Goal: Task Accomplishment & Management: Manage account settings

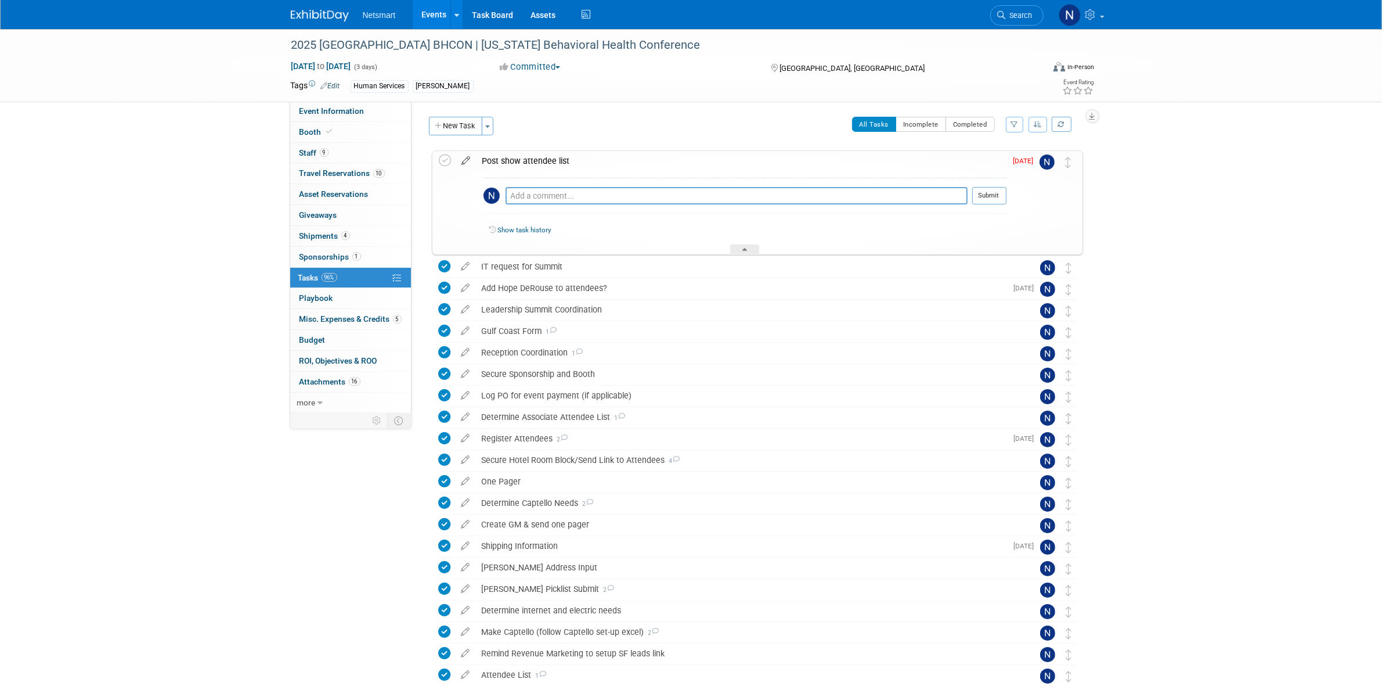
click at [459, 158] on icon at bounding box center [466, 158] width 20 height 15
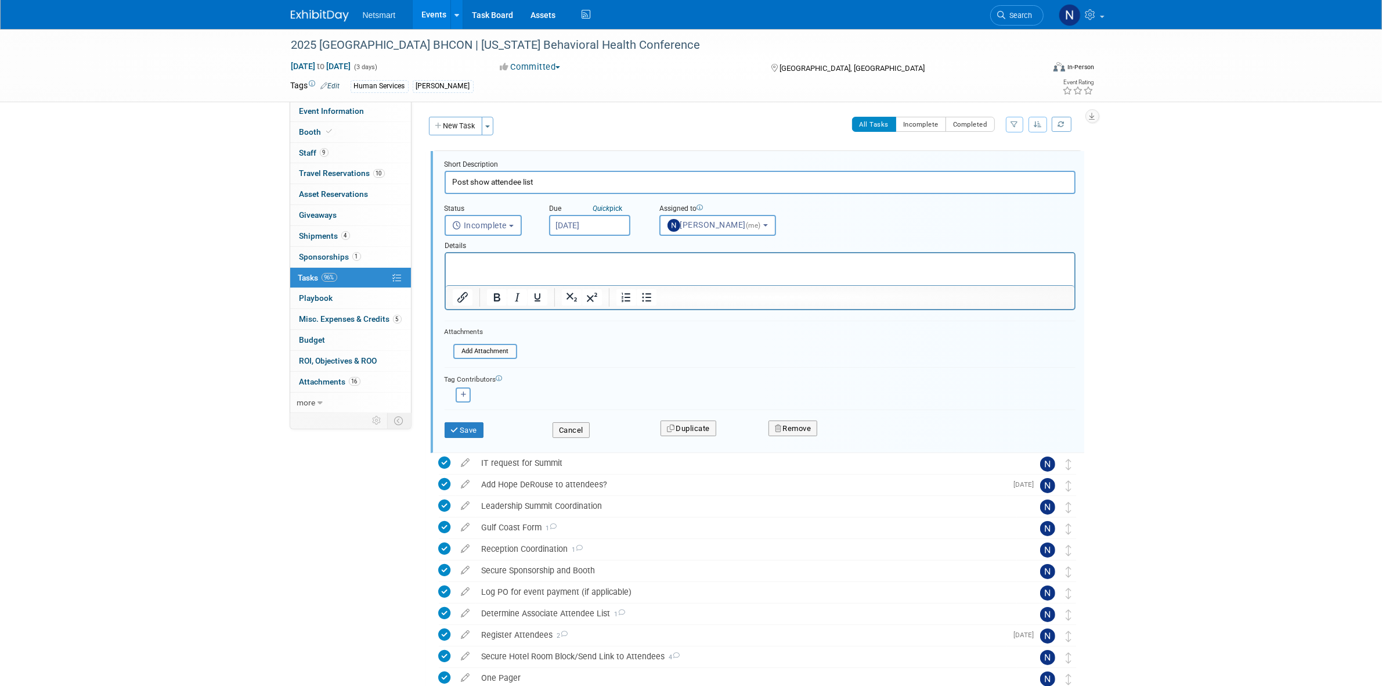
click at [604, 228] on input "Sep 5, 2025" at bounding box center [589, 225] width 81 height 21
click at [668, 311] on span "11" at bounding box center [663, 307] width 23 height 23
type input "Sep 11, 2025"
click at [468, 430] on button "Save" at bounding box center [464, 430] width 39 height 16
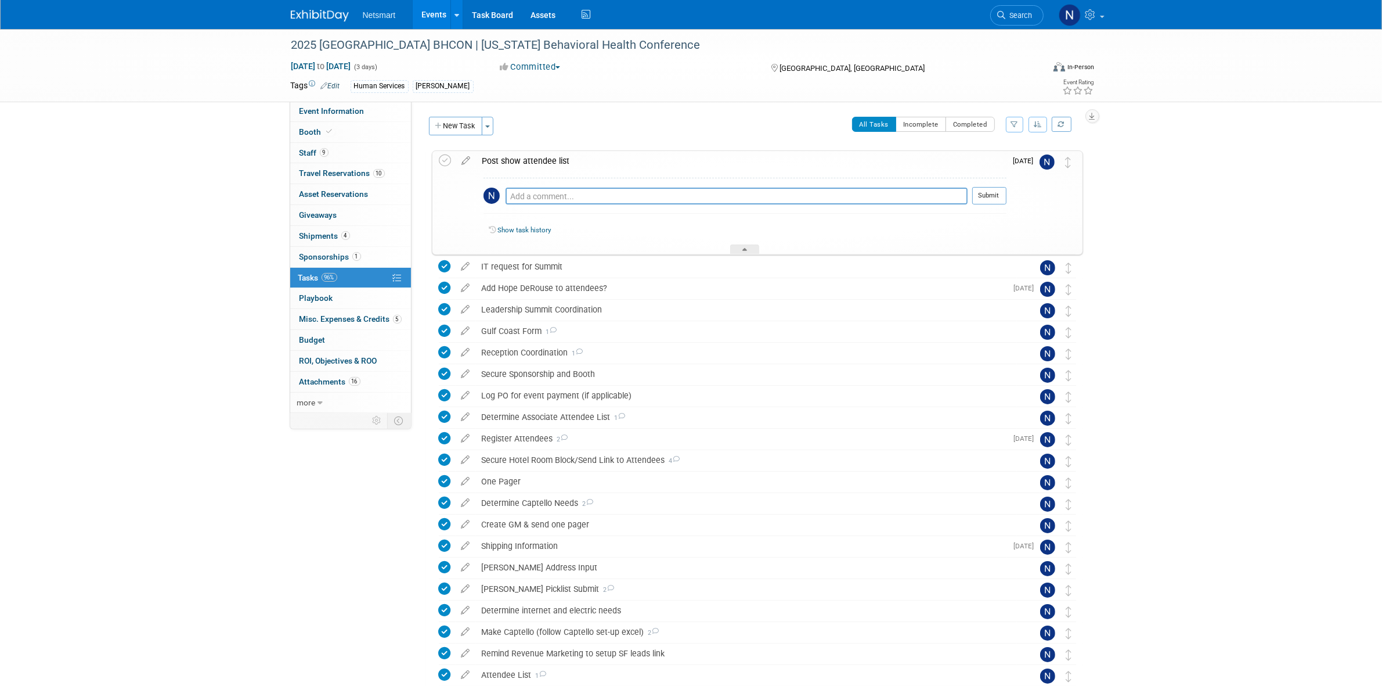
click at [552, 184] on div "Pro tip: Press Ctrl-Enter to submit comment. Submit" at bounding box center [745, 199] width 523 height 42
click at [549, 198] on textarea at bounding box center [737, 195] width 462 height 17
type textarea "received sent to scrub"
click at [979, 193] on button "Submit" at bounding box center [989, 195] width 34 height 17
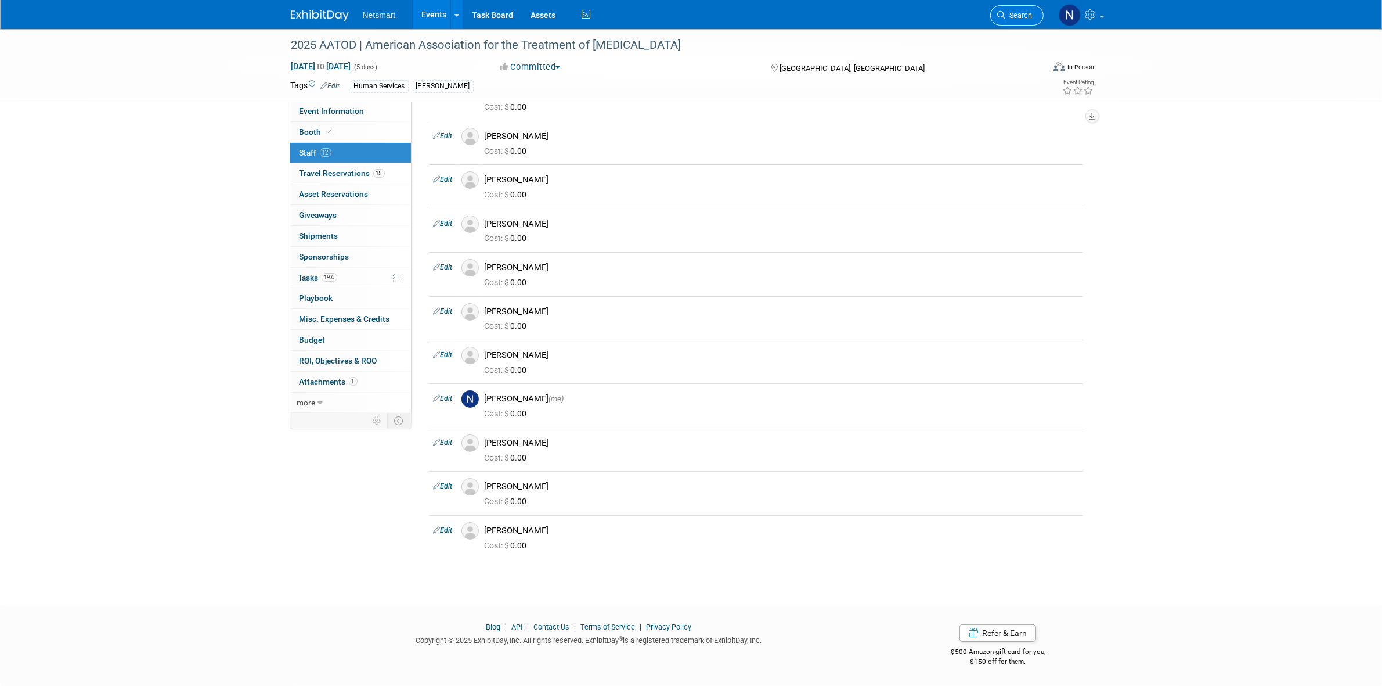
click at [1016, 17] on span "Search" at bounding box center [1019, 15] width 27 height 9
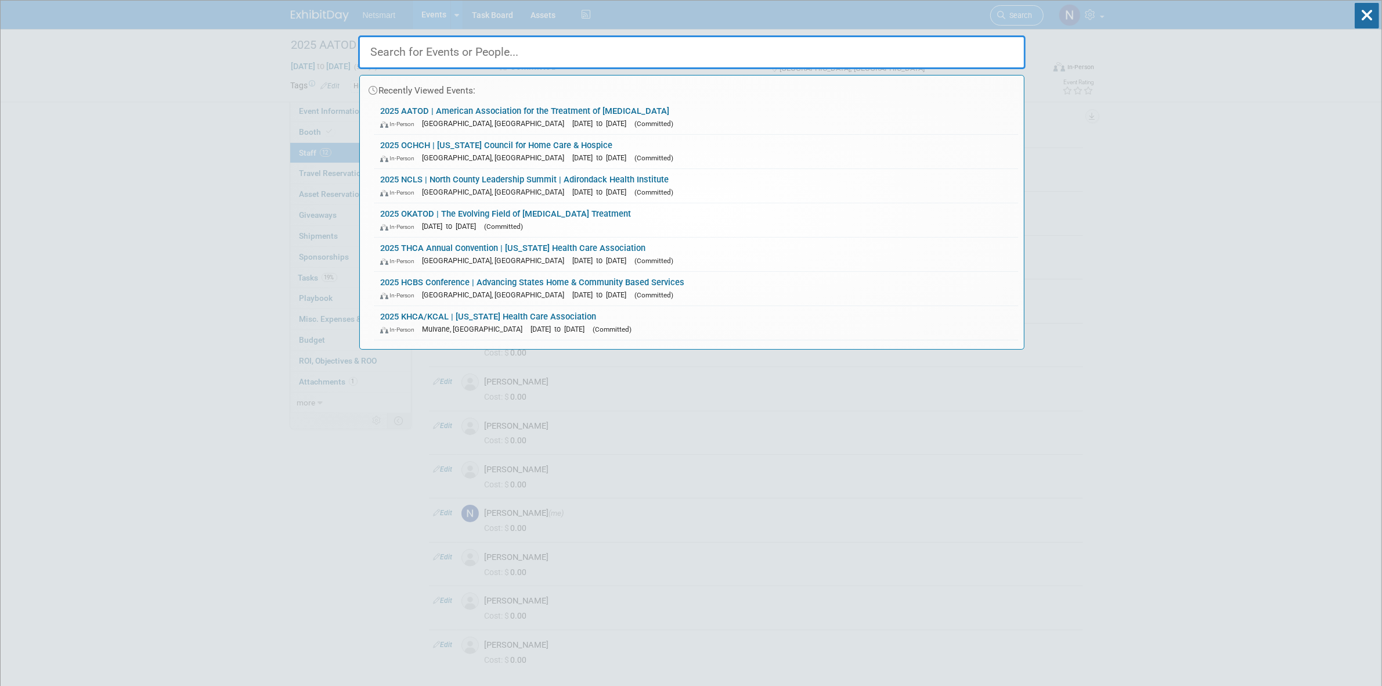
type input "p"
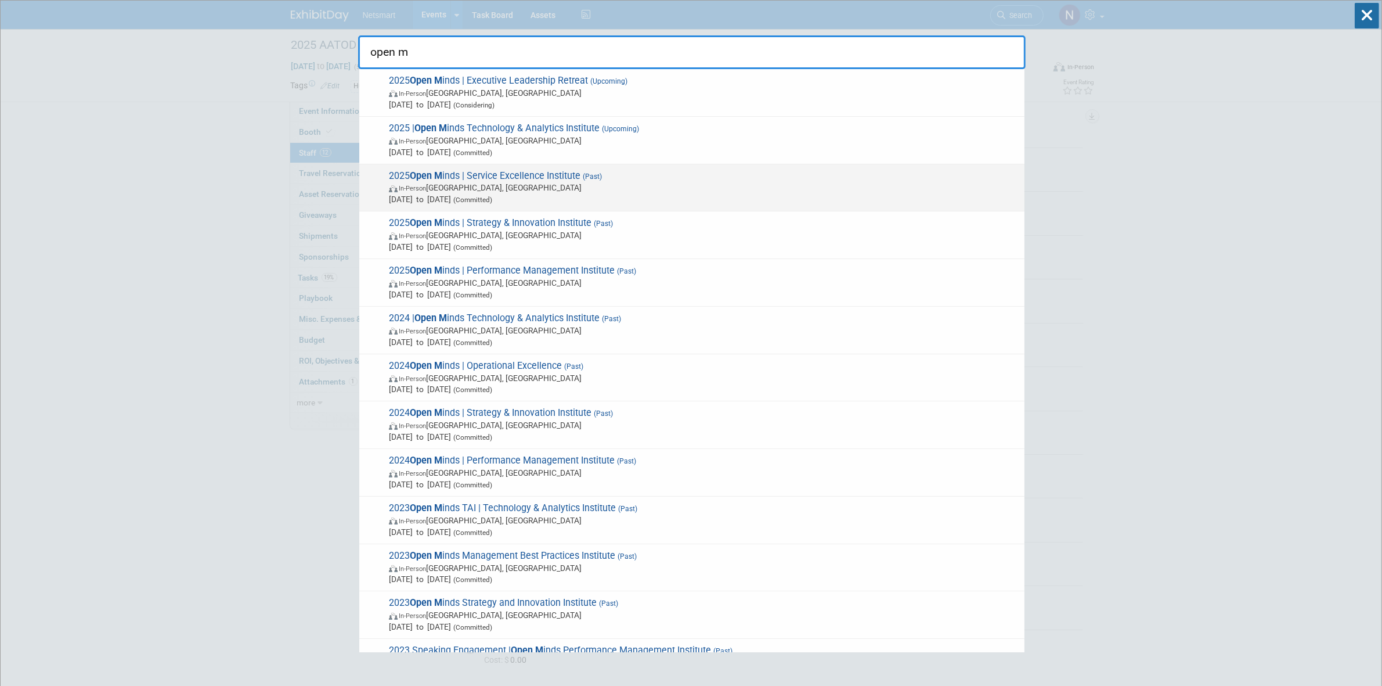
type input "open m"
click at [521, 187] on span "In-Person Long Beach, CA" at bounding box center [704, 188] width 630 height 12
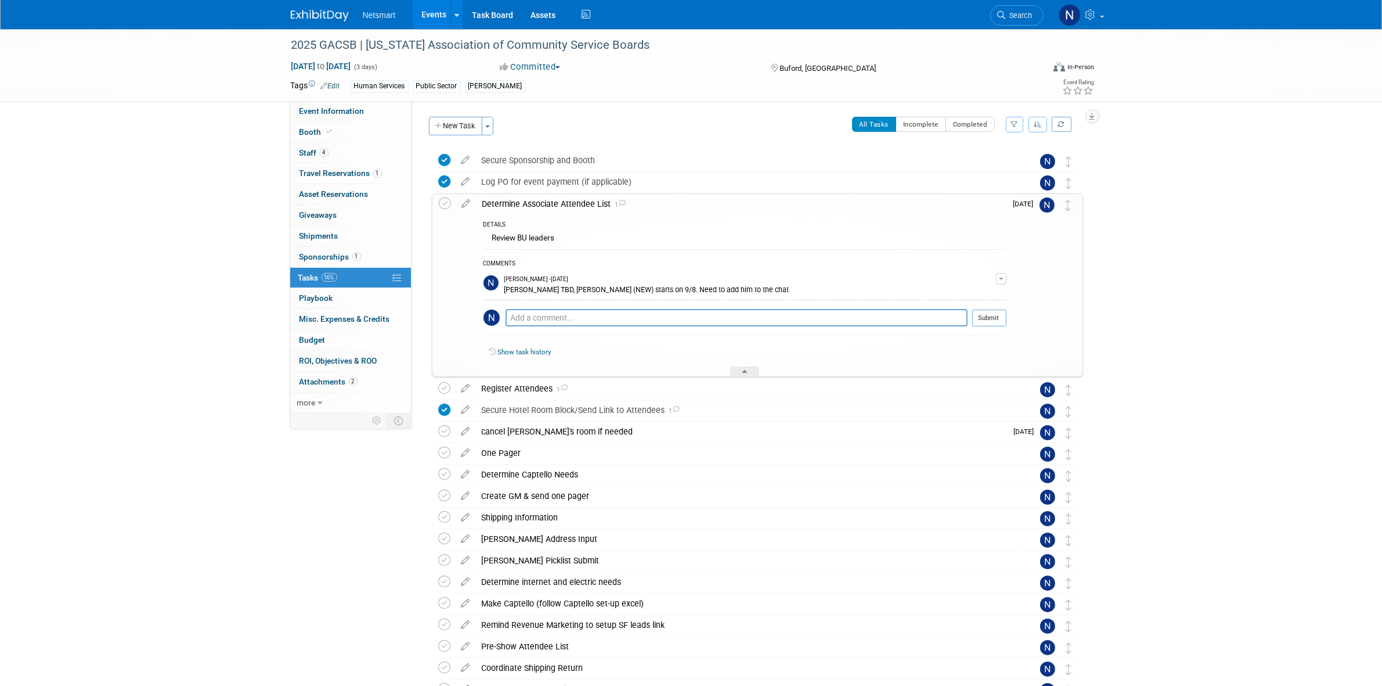
click at [514, 206] on div "Determine Associate Attendee List 1" at bounding box center [742, 204] width 530 height 20
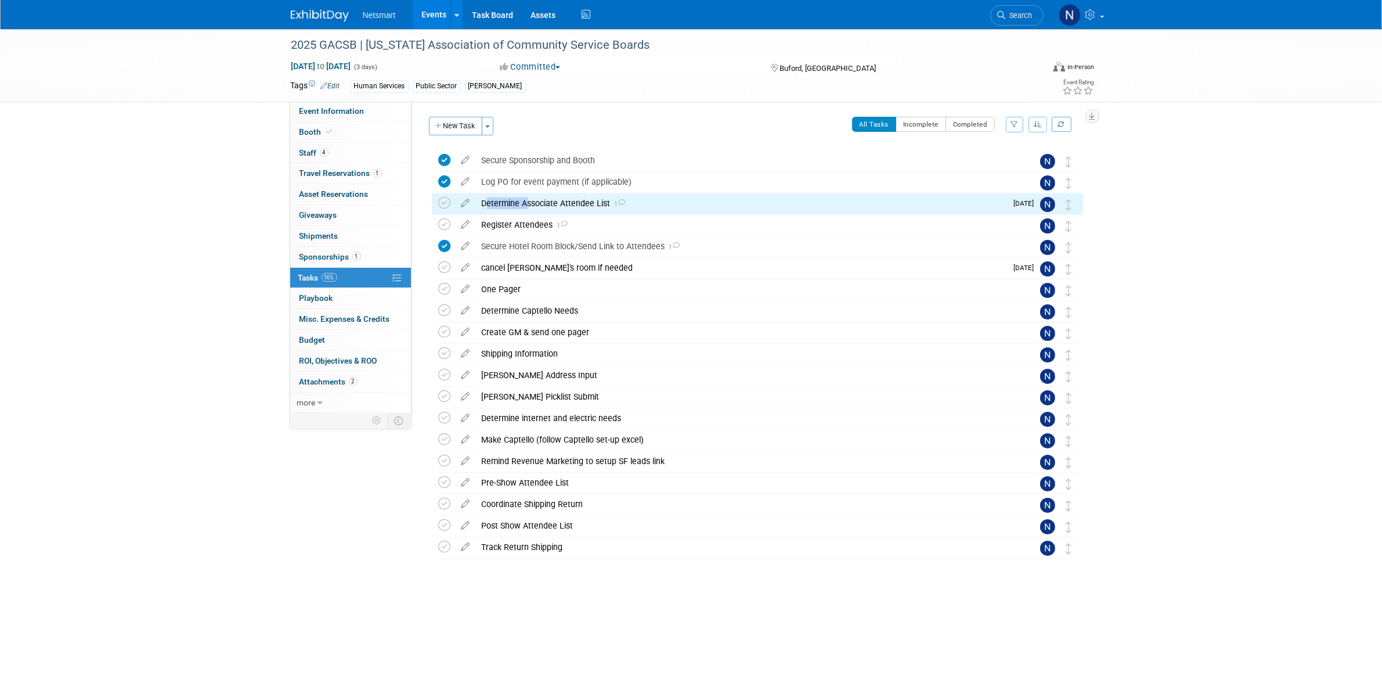
click at [514, 206] on div "Determine Associate Attendee List 1" at bounding box center [741, 203] width 531 height 20
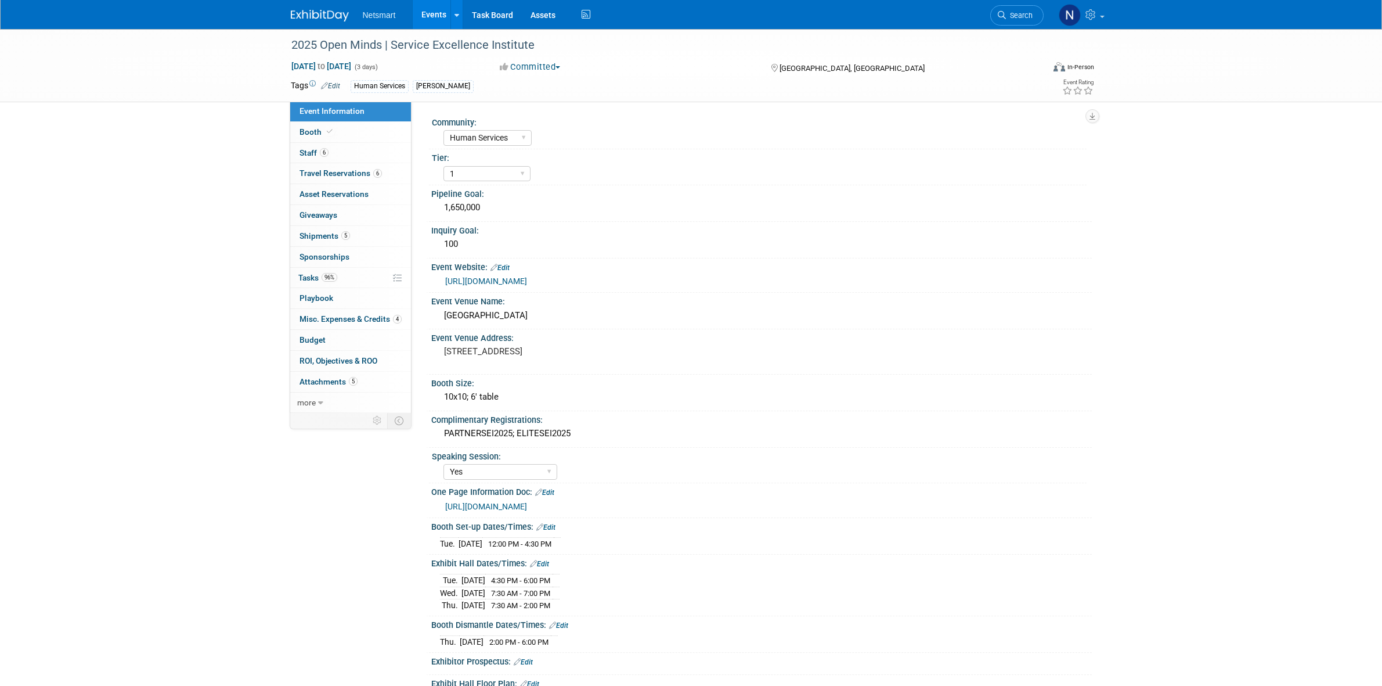
select select "Human Services"
select select "1"
select select "Yes"
click at [527, 511] on link "https://ntst.sharepoint.com/:p:/s/HSTradeshowsEvents/EYXmK-NcWsdBrRbDtQkAPG0BZj…" at bounding box center [486, 506] width 82 height 9
click at [199, 262] on div "2025 Open Minds | Service Excellence Institute Aug 12, 2025 to Aug 14, 2025 (3 …" at bounding box center [691, 565] width 1382 height 1073
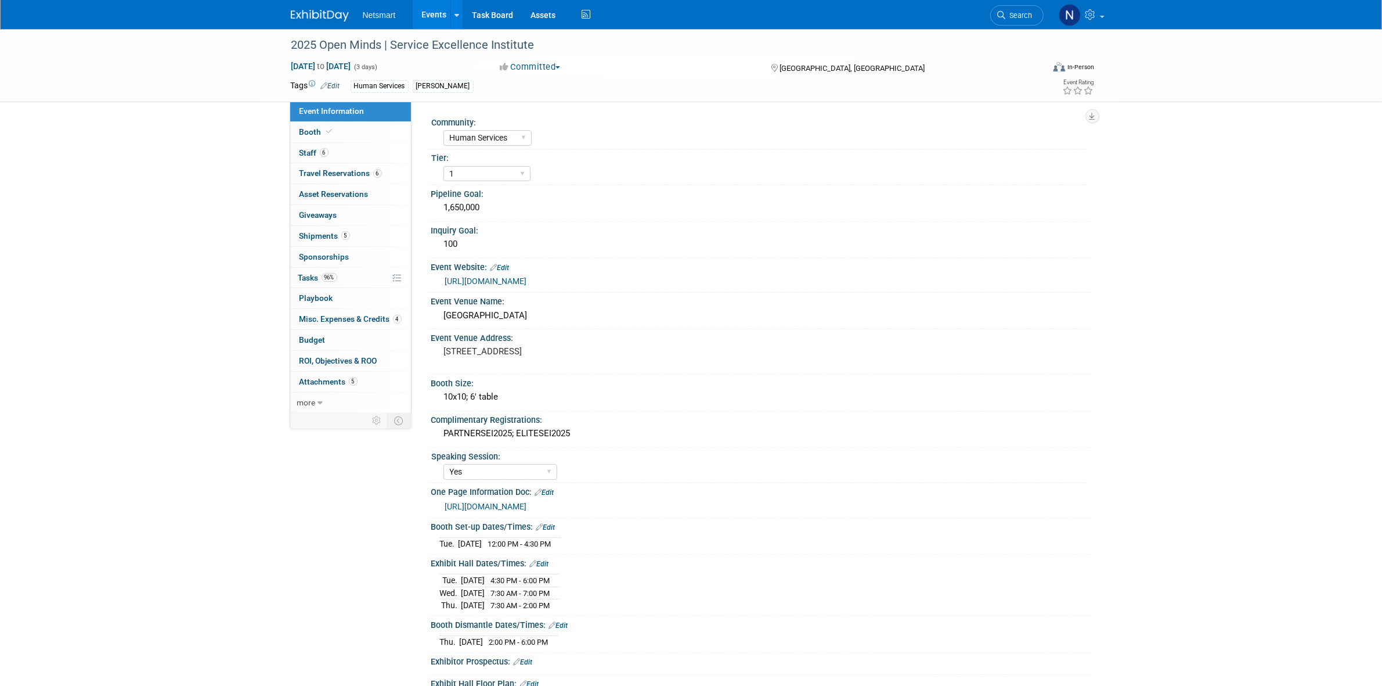
click at [79, 56] on div "2025 Open Minds | Service Excellence Institute Aug 12, 2025 to Aug 14, 2025 (3 …" at bounding box center [691, 65] width 1382 height 73
click at [1002, 13] on icon at bounding box center [1002, 15] width 8 height 8
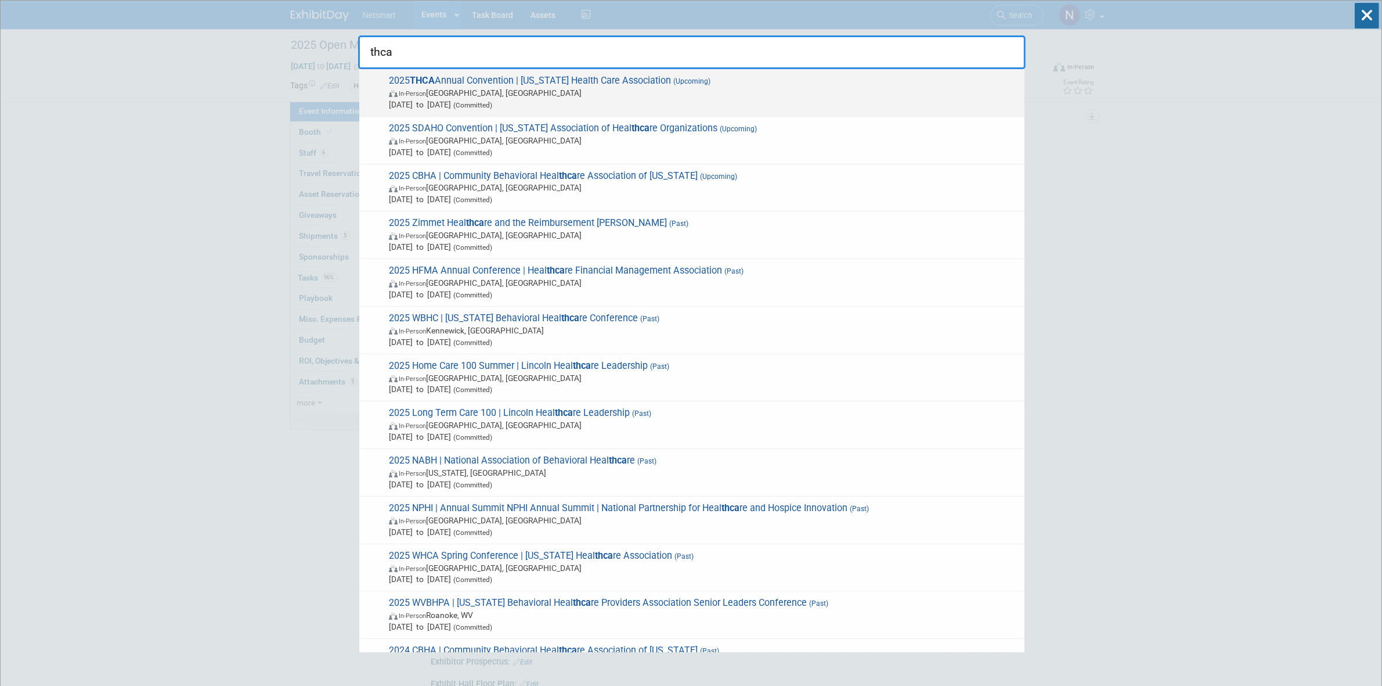
type input "thca"
click at [490, 88] on span "In-Person Houston, TX" at bounding box center [704, 93] width 630 height 12
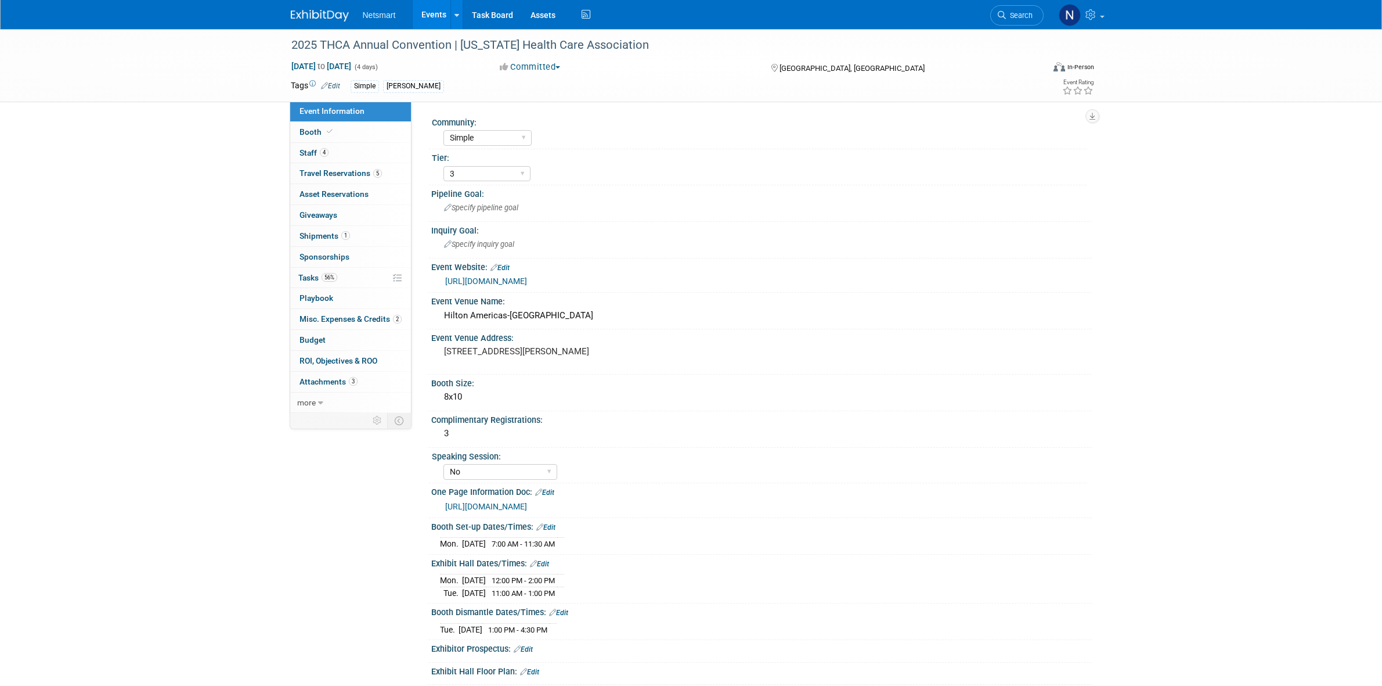
select select "Simple"
select select "3"
select select "No"
click at [341, 276] on link "56% Tasks 56%" at bounding box center [350, 278] width 121 height 20
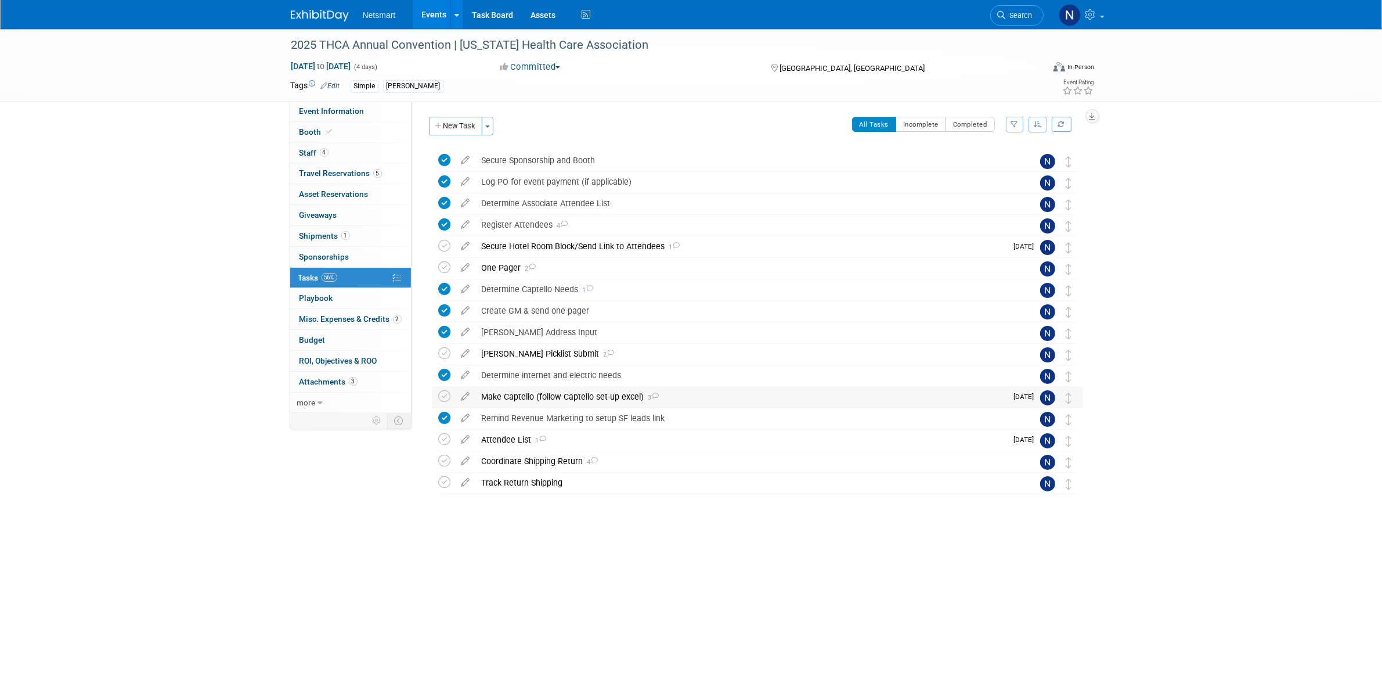
click at [541, 398] on div "Make Captello (follow Captello set-up excel) 3" at bounding box center [741, 397] width 531 height 20
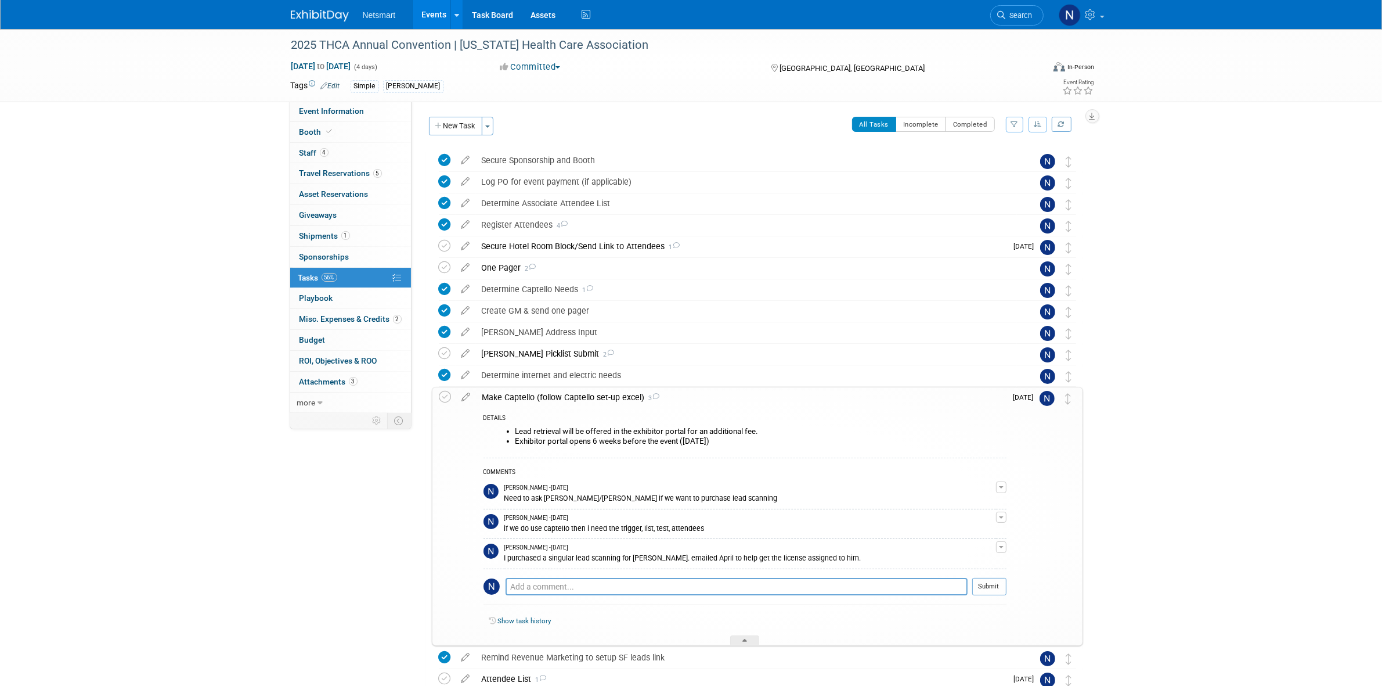
click at [531, 399] on div "Make Captello (follow Captello set-up excel) 3" at bounding box center [742, 397] width 530 height 20
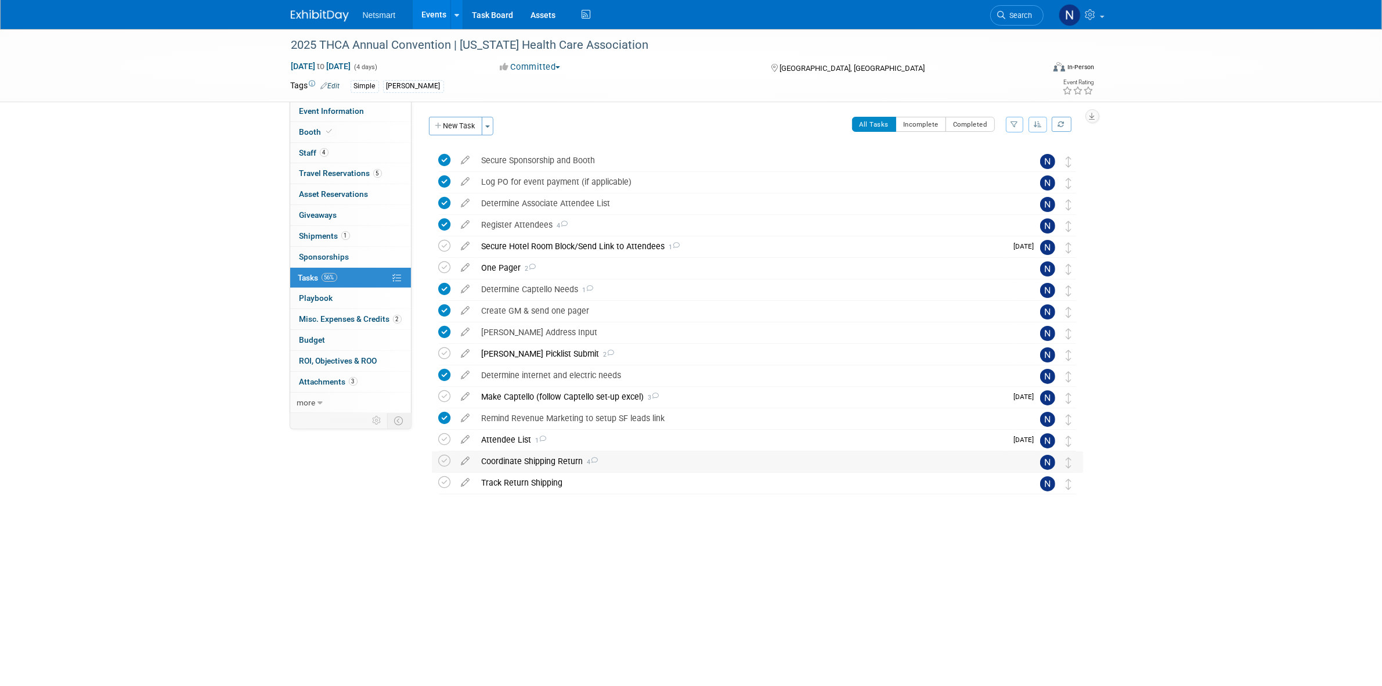
click at [531, 460] on div "Coordinate Shipping Return 4" at bounding box center [746, 461] width 541 height 20
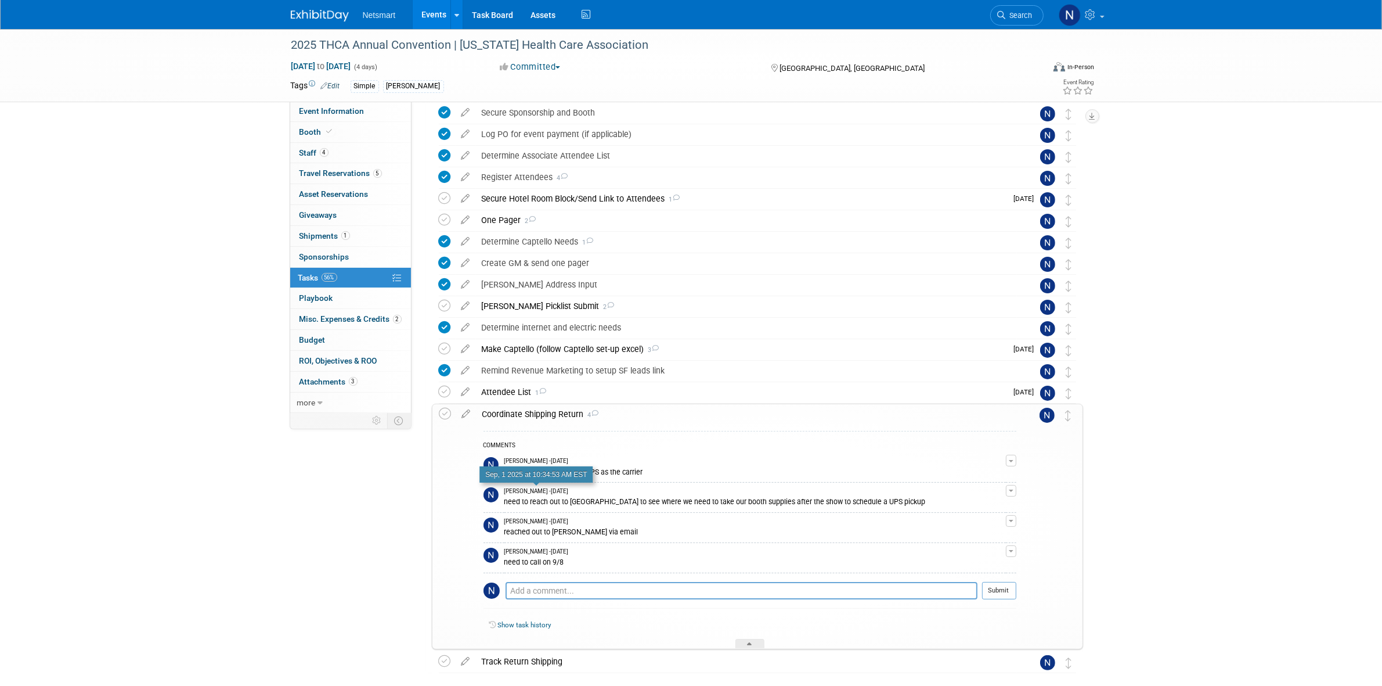
scroll to position [73, 0]
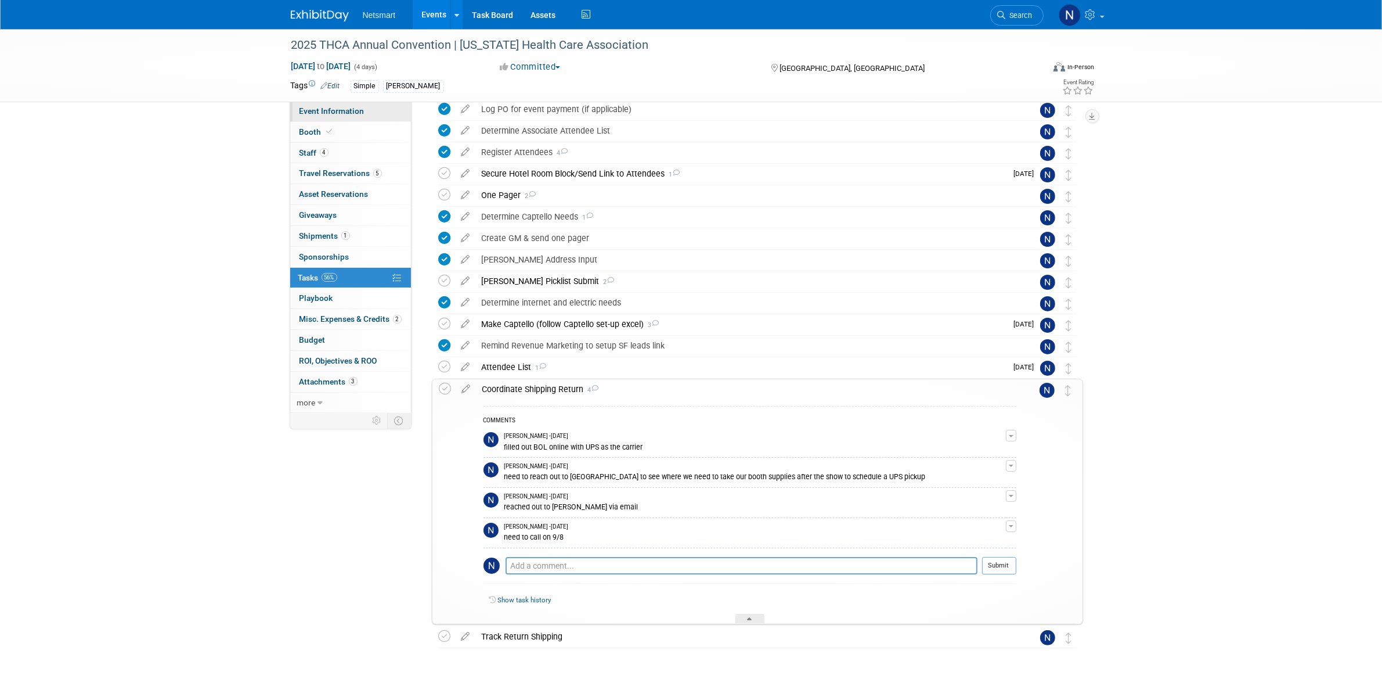
click at [370, 121] on link "Event Information" at bounding box center [350, 111] width 121 height 20
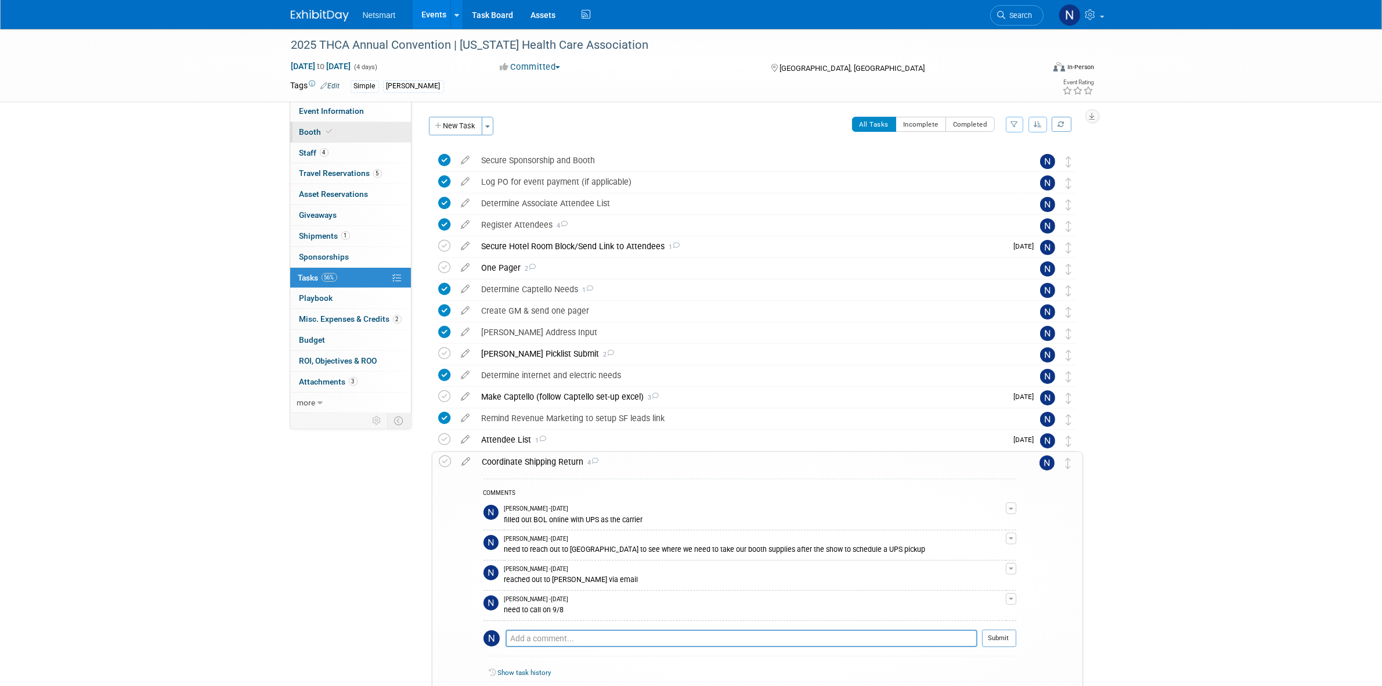
select select "Simple"
select select "3"
select select "No"
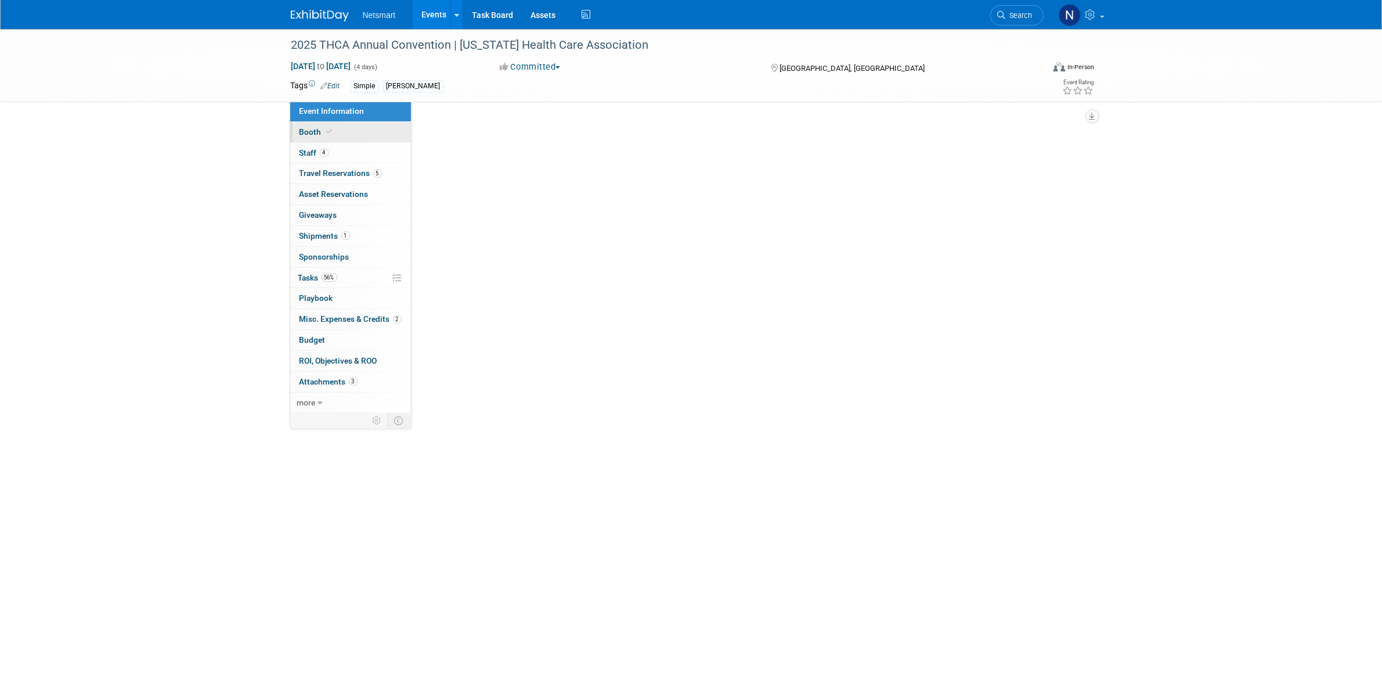
click at [360, 128] on link "Booth" at bounding box center [350, 132] width 121 height 20
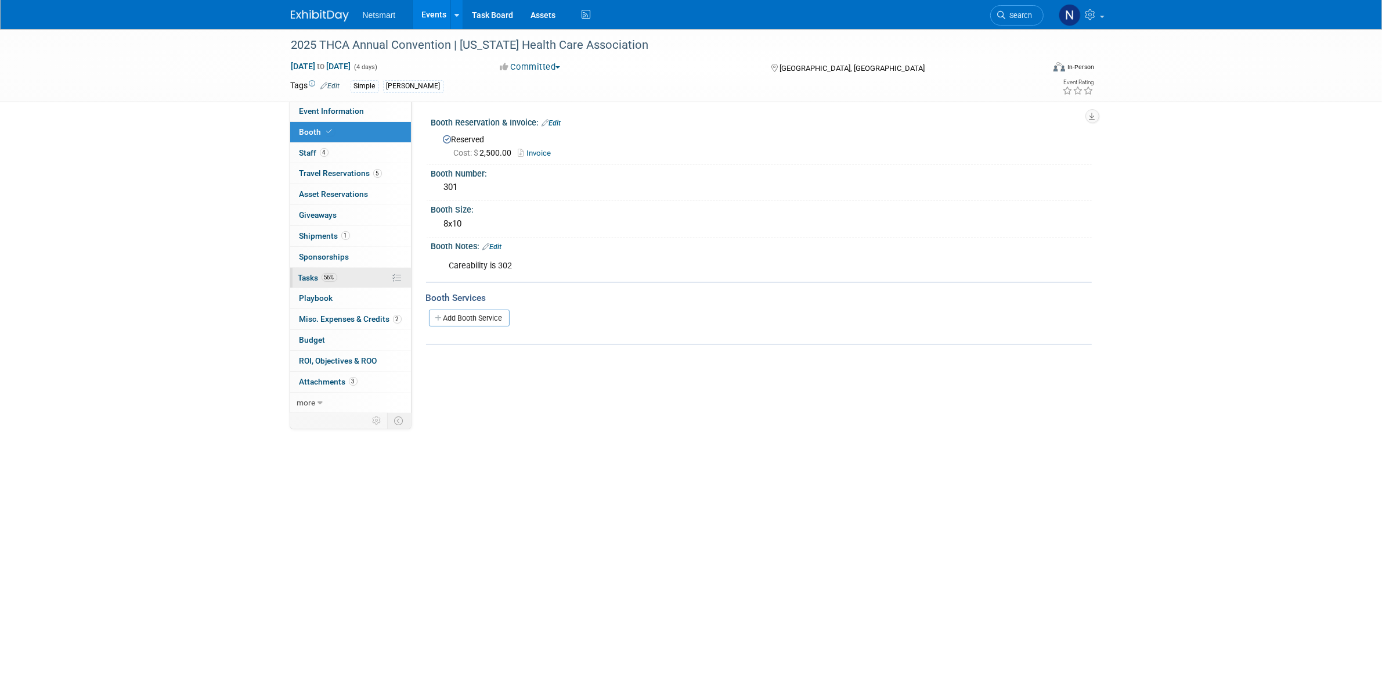
click at [335, 276] on span "56%" at bounding box center [330, 277] width 16 height 9
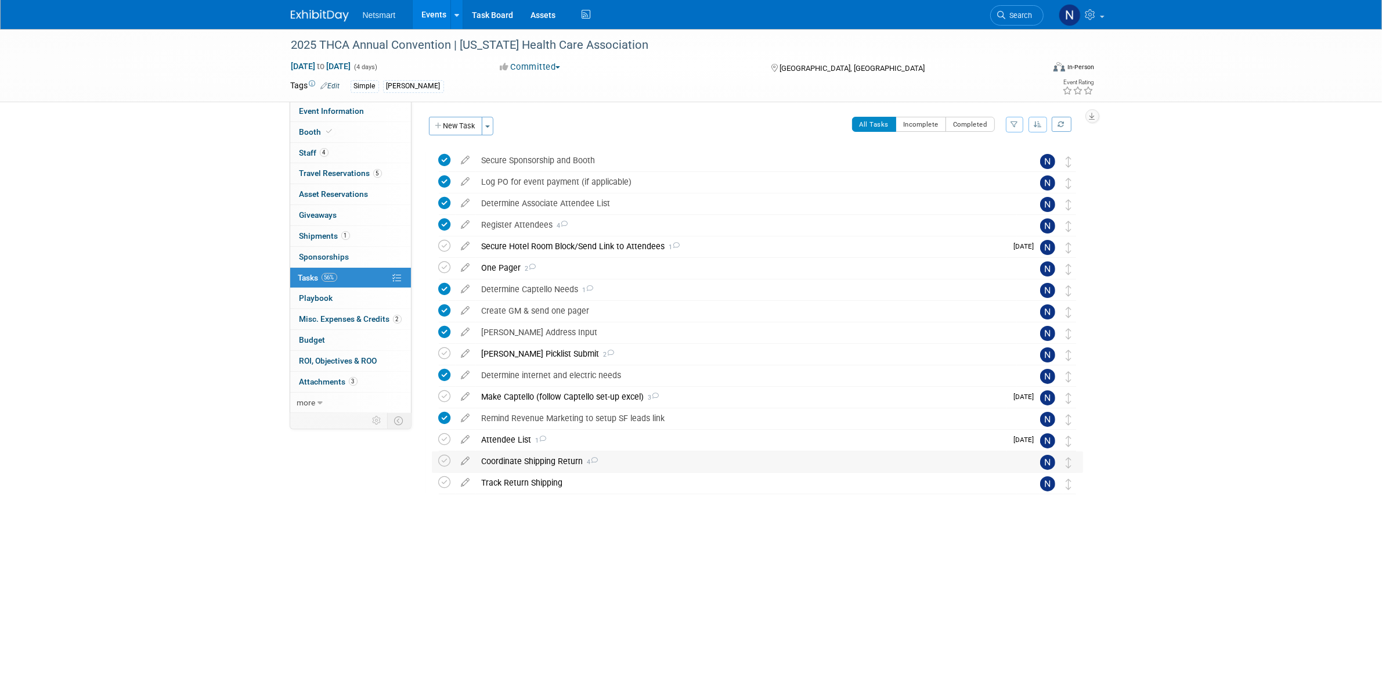
click at [528, 459] on div "Coordinate Shipping Return 4" at bounding box center [746, 461] width 541 height 20
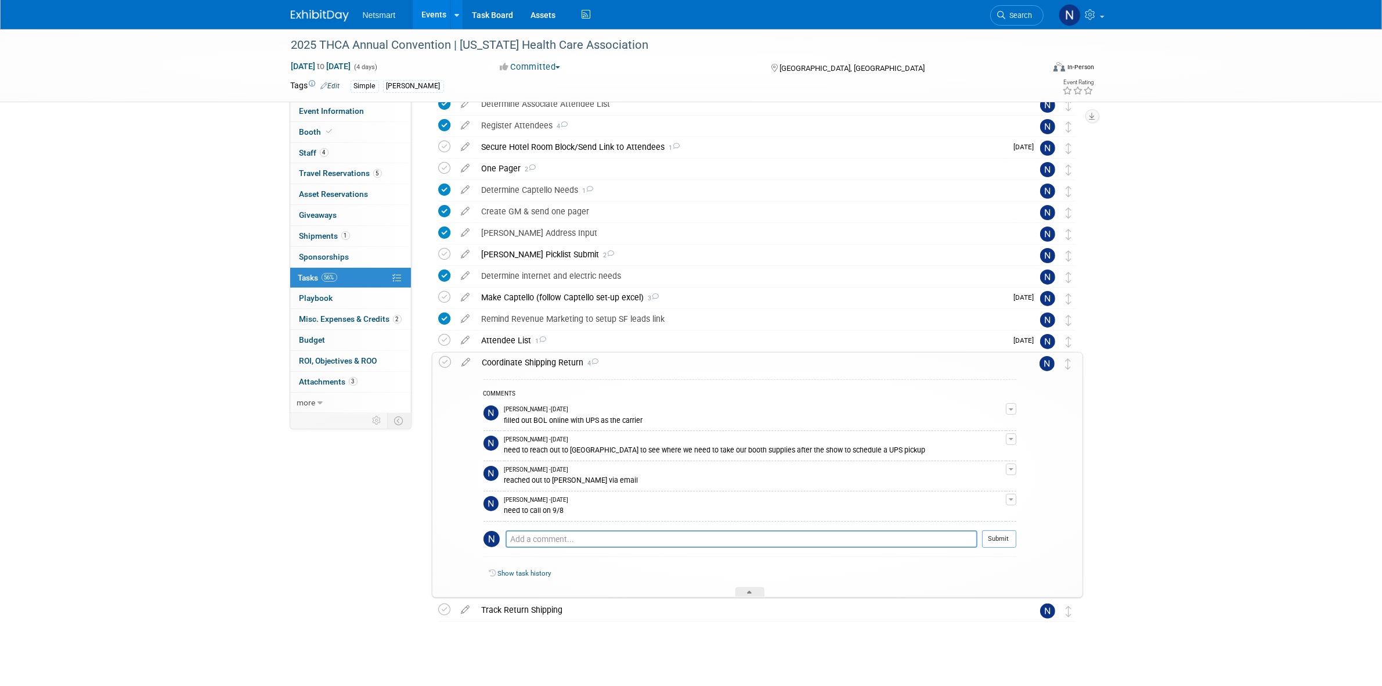
scroll to position [106, 0]
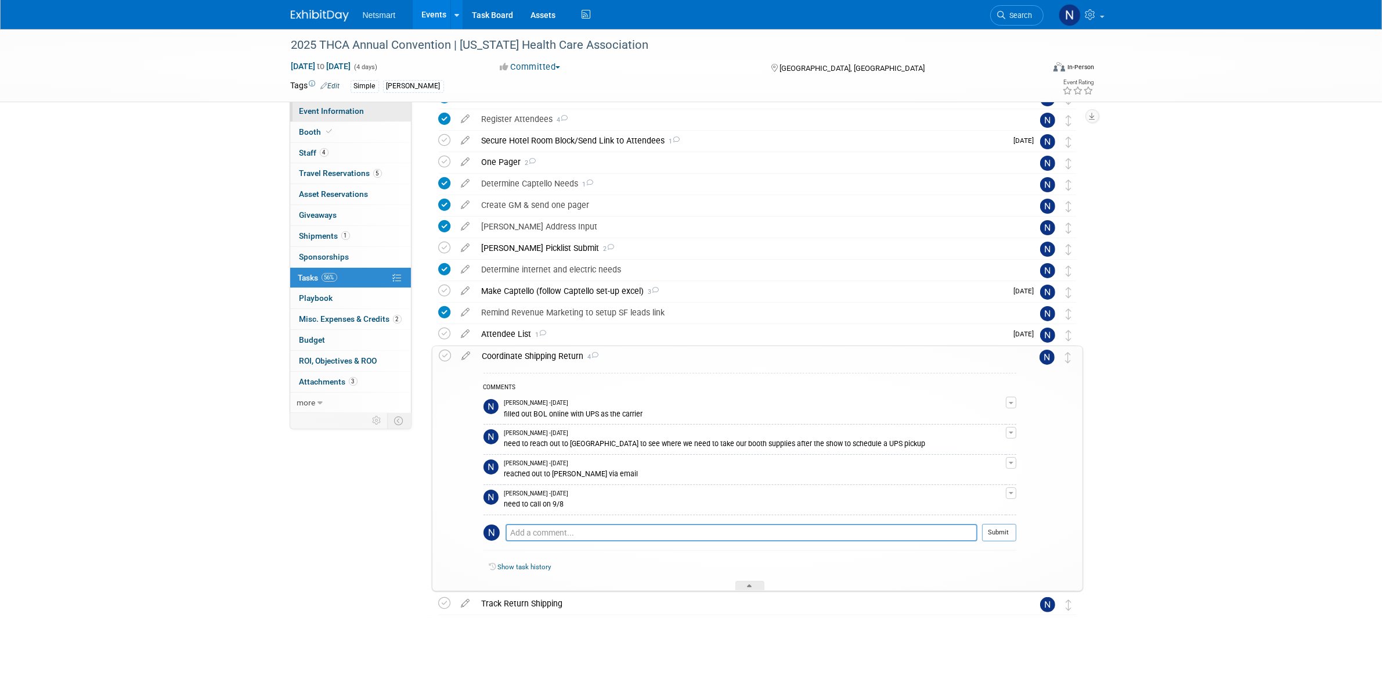
click at [370, 108] on link "Event Information" at bounding box center [350, 111] width 121 height 20
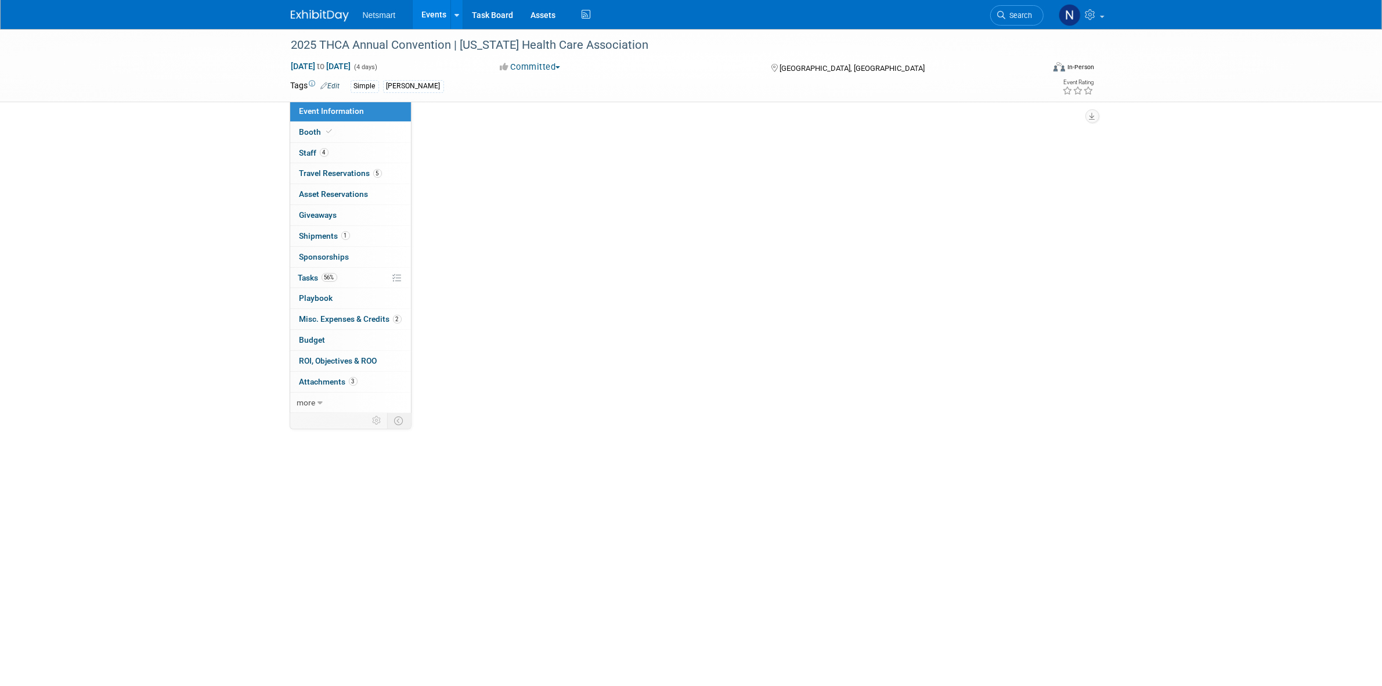
scroll to position [0, 0]
select select "Simple"
select select "3"
select select "No"
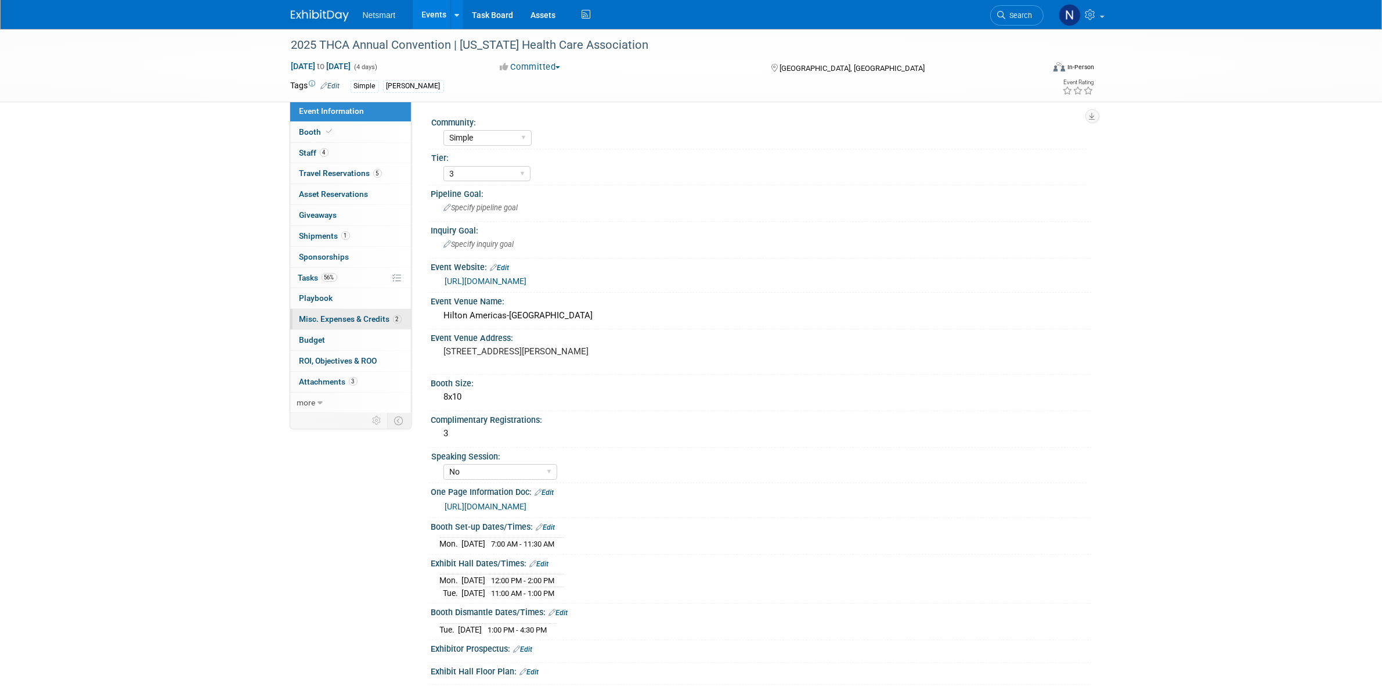
drag, startPoint x: 349, startPoint y: 279, endPoint x: 394, endPoint y: 315, distance: 57.3
click at [349, 279] on link "56% Tasks 56%" at bounding box center [350, 278] width 121 height 20
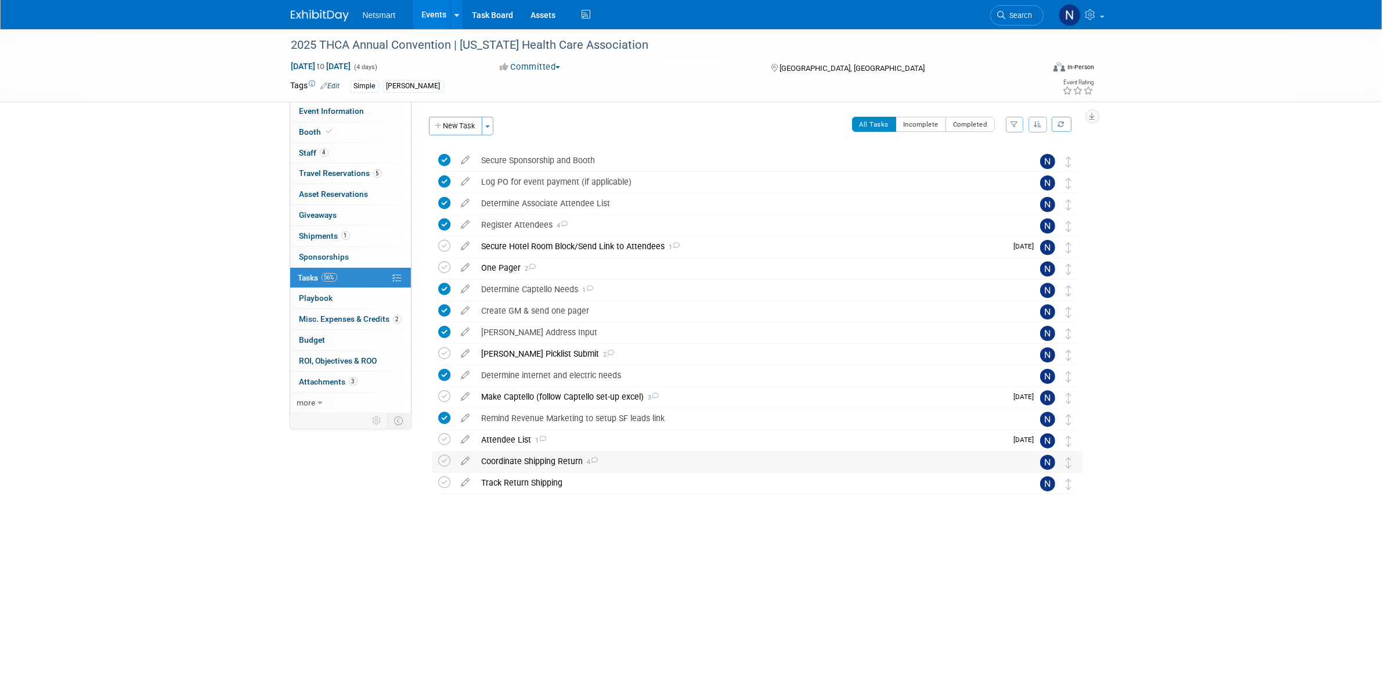
click at [517, 460] on div "Coordinate Shipping Return 4" at bounding box center [746, 461] width 541 height 20
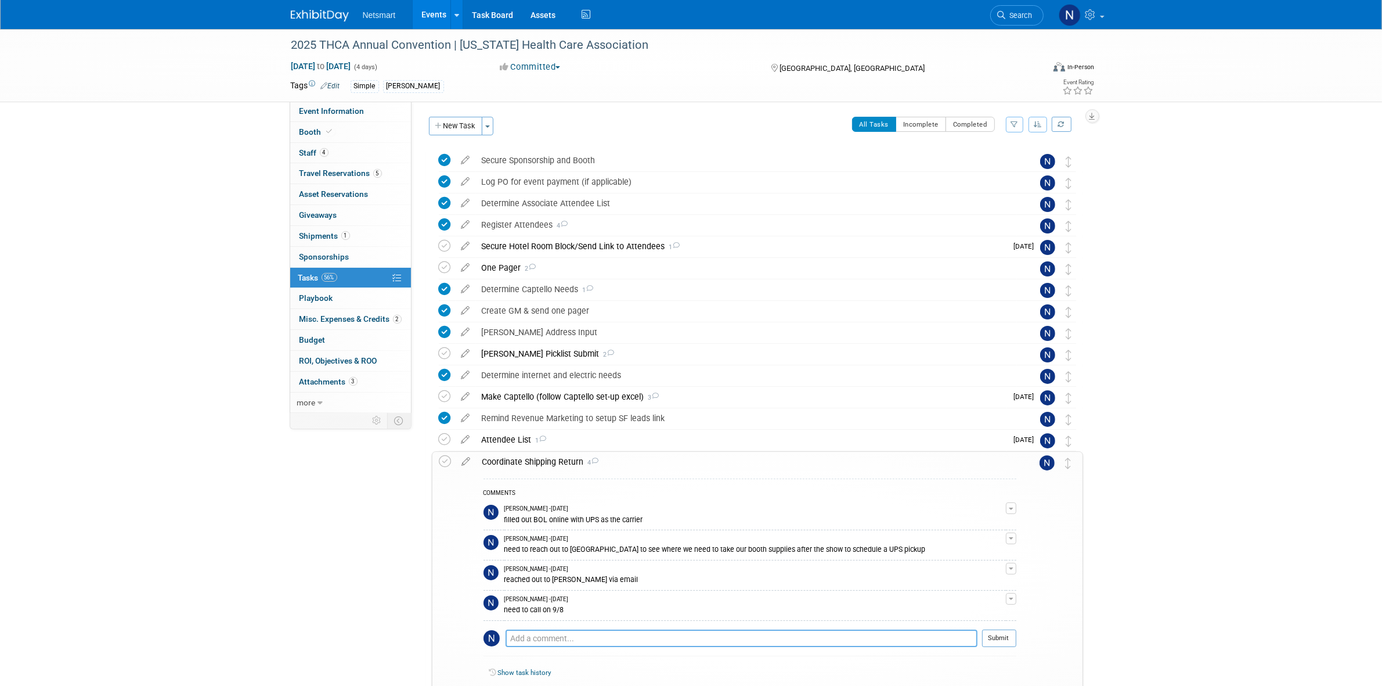
click at [544, 639] on textarea at bounding box center [742, 637] width 472 height 17
click at [562, 640] on textarea "spoke with Dominuqe Douglas" at bounding box center [742, 637] width 472 height 17
drag, startPoint x: 518, startPoint y: 640, endPoint x: 457, endPoint y: 644, distance: 61.1
click at [457, 644] on tr "Coordinate Shipping Return 4 COMMENTS Nina Finn - 7 days ago filled out BOL onl…" at bounding box center [757, 574] width 636 height 244
drag, startPoint x: 633, startPoint y: 637, endPoint x: 448, endPoint y: 625, distance: 186.2
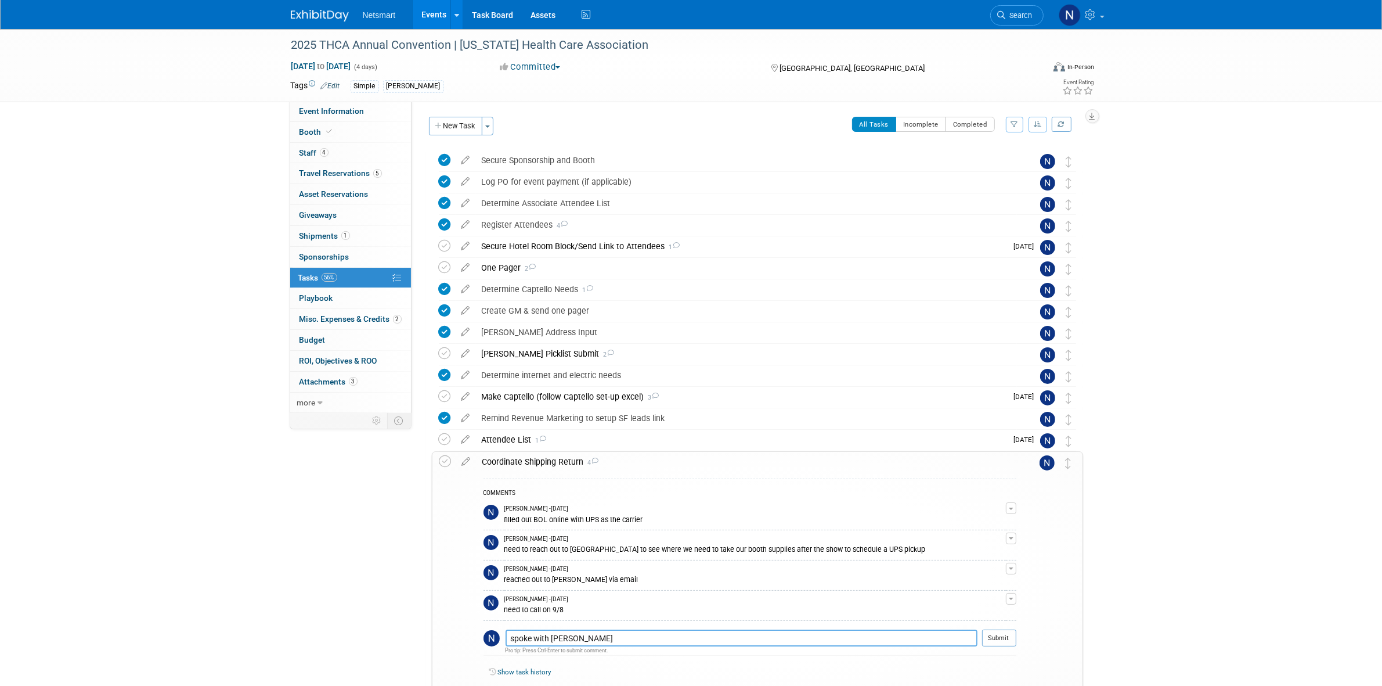
click at [448, 625] on tr "Coordinate Shipping Return 4 COMMENTS Nina Finn - 7 days ago filled out BOL onl…" at bounding box center [757, 574] width 636 height 244
paste textarea "9/8 – Conversation with Dominique Douglas • Confirmed we will need to schedule …"
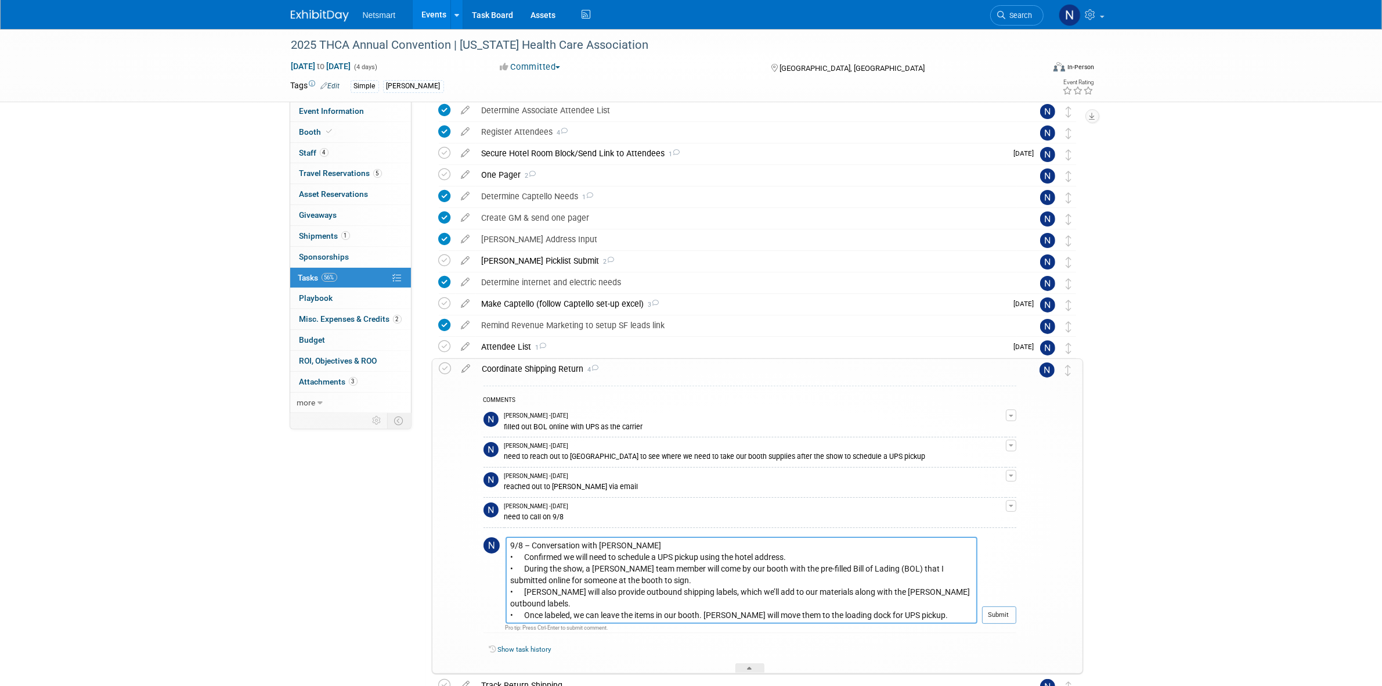
scroll to position [175, 0]
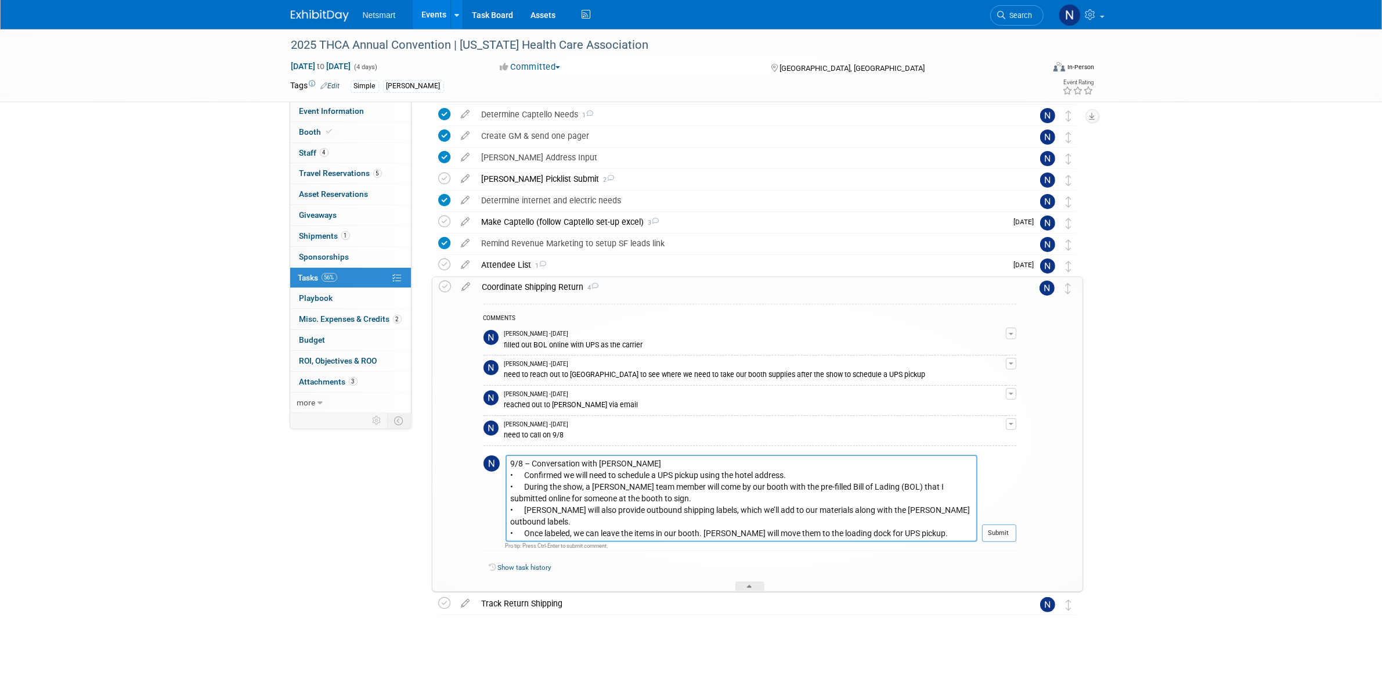
click at [526, 521] on textarea "9/8 – Conversation with Dominique Douglas • Confirmed we will need to schedule …" at bounding box center [742, 498] width 472 height 87
click at [524, 496] on textarea "9/8 – Conversation with Dominique Douglas • Confirmed we will need to schedule …" at bounding box center [742, 498] width 472 height 87
click at [525, 489] on textarea "9/8 – Conversation with Dominique Douglas • Confirmed we will need to schedule …" at bounding box center [742, 498] width 472 height 86
click at [525, 473] on textarea "9/8 – Conversation with Dominique Douglas • Confirmed we will need to schedule …" at bounding box center [742, 498] width 472 height 86
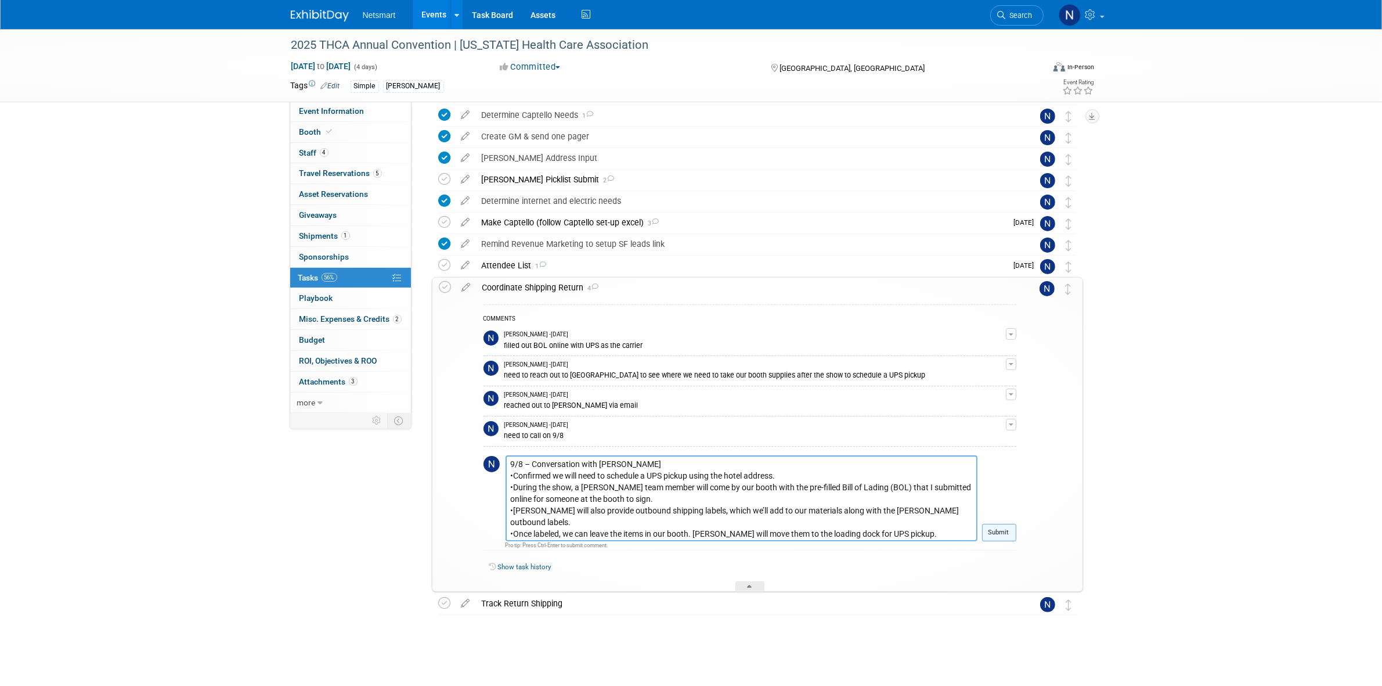
type textarea "9/8 – Conversation with Dominique Douglas •Confirmed we will need to schedule a…"
click at [1011, 536] on button "Submit" at bounding box center [999, 532] width 34 height 17
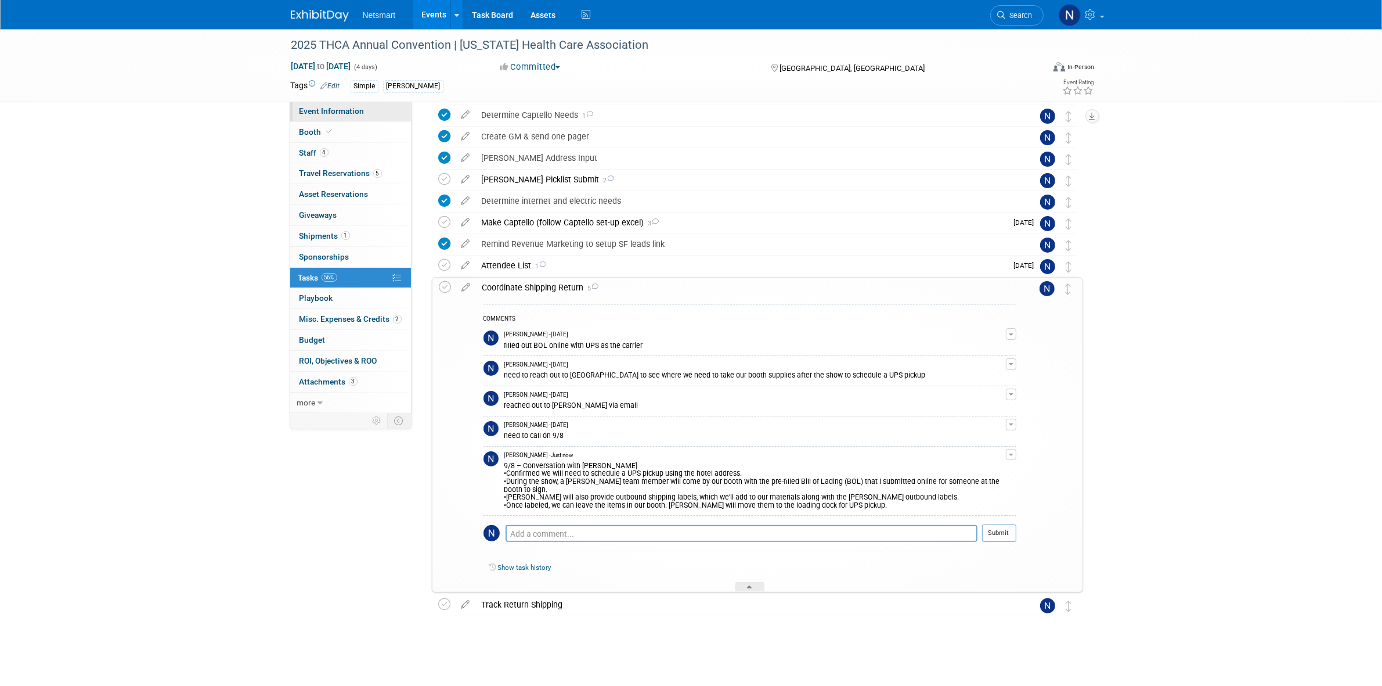
click at [345, 110] on span "Event Information" at bounding box center [332, 110] width 65 height 9
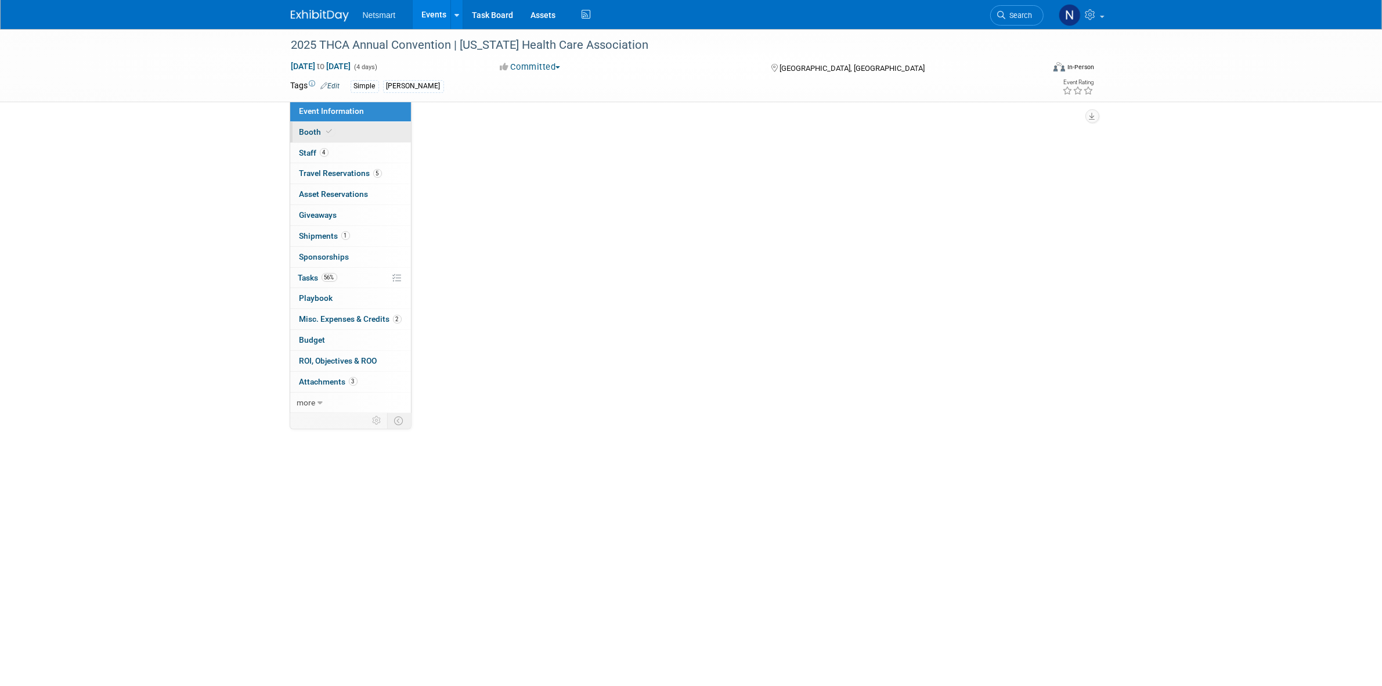
select select "Simple"
select select "3"
select select "No"
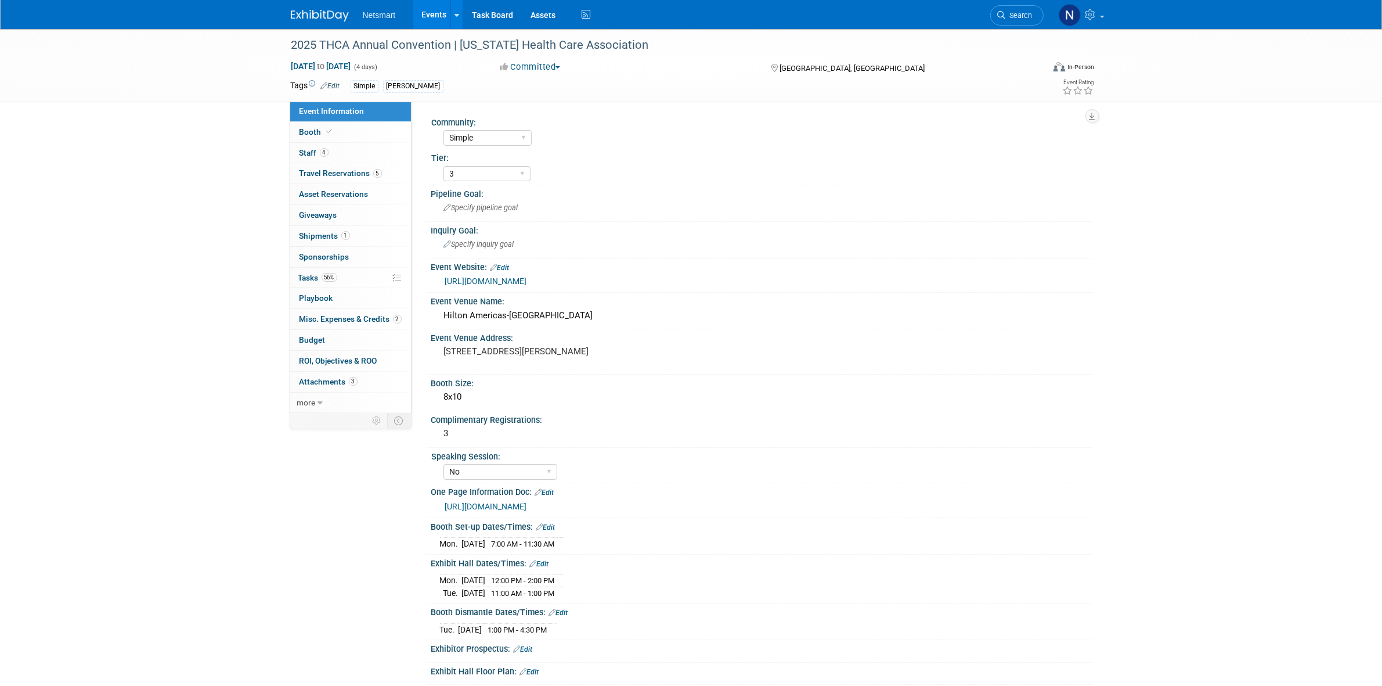
click at [527, 506] on link "https://ntst.sharepoint.com/:w:/s/2025Post-AcuteTradeShows/EQLinQ0BvqZDiIA8zh8E…" at bounding box center [486, 506] width 82 height 9
click at [331, 269] on link "56% Tasks 56%" at bounding box center [350, 278] width 121 height 20
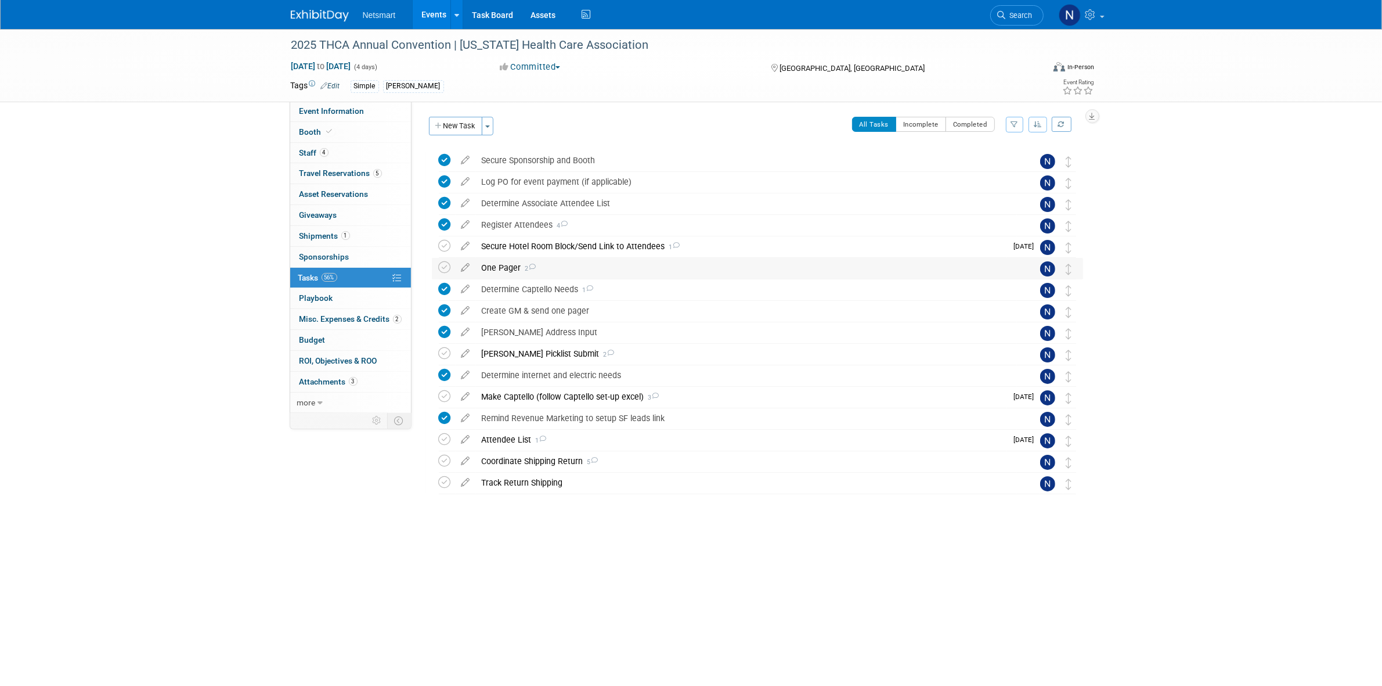
click at [498, 270] on div "One Pager 2" at bounding box center [746, 268] width 541 height 20
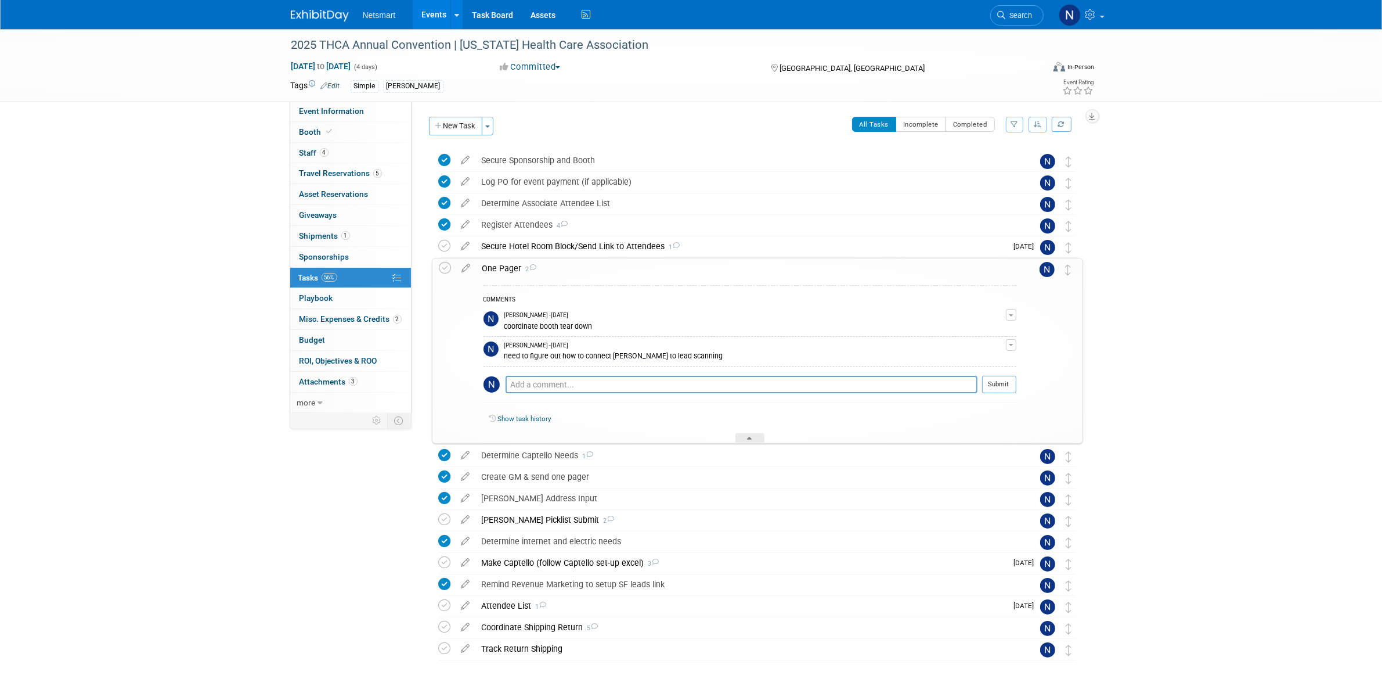
click at [499, 275] on div "One Pager 2" at bounding box center [747, 268] width 540 height 20
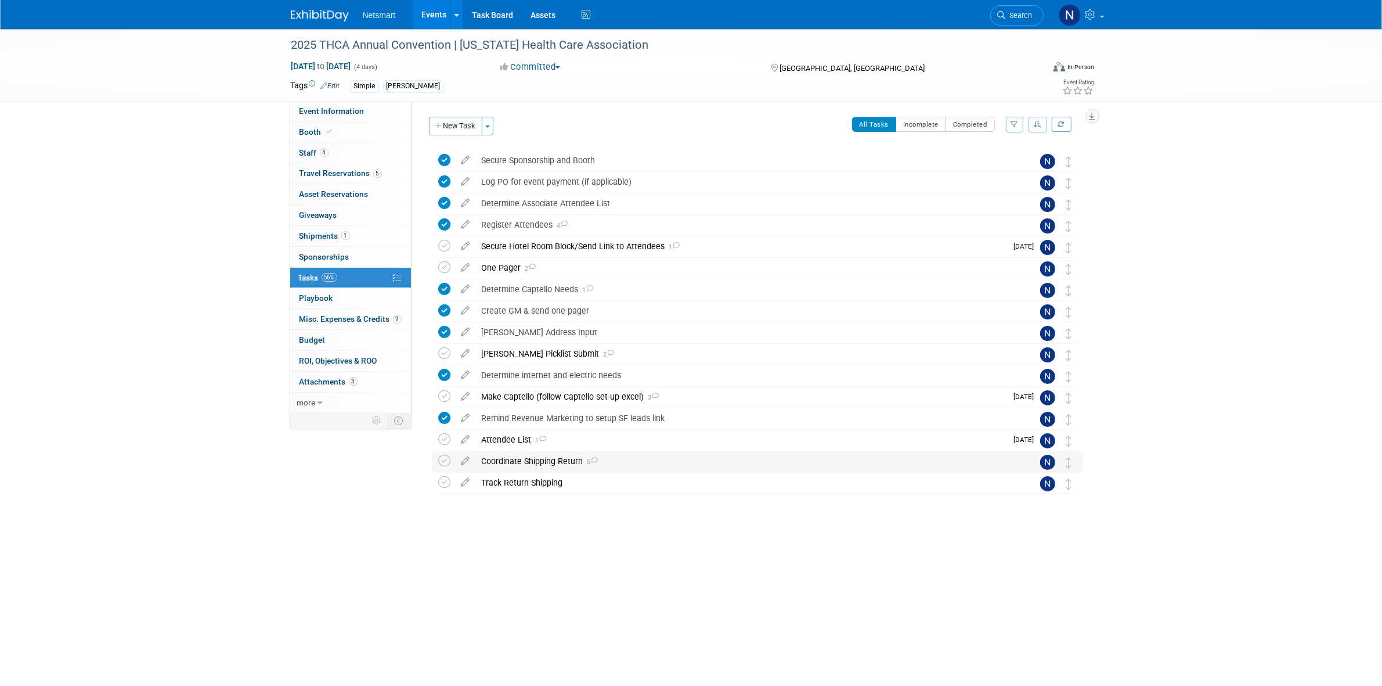
click at [514, 456] on div "Coordinate Shipping Return 5" at bounding box center [746, 461] width 541 height 20
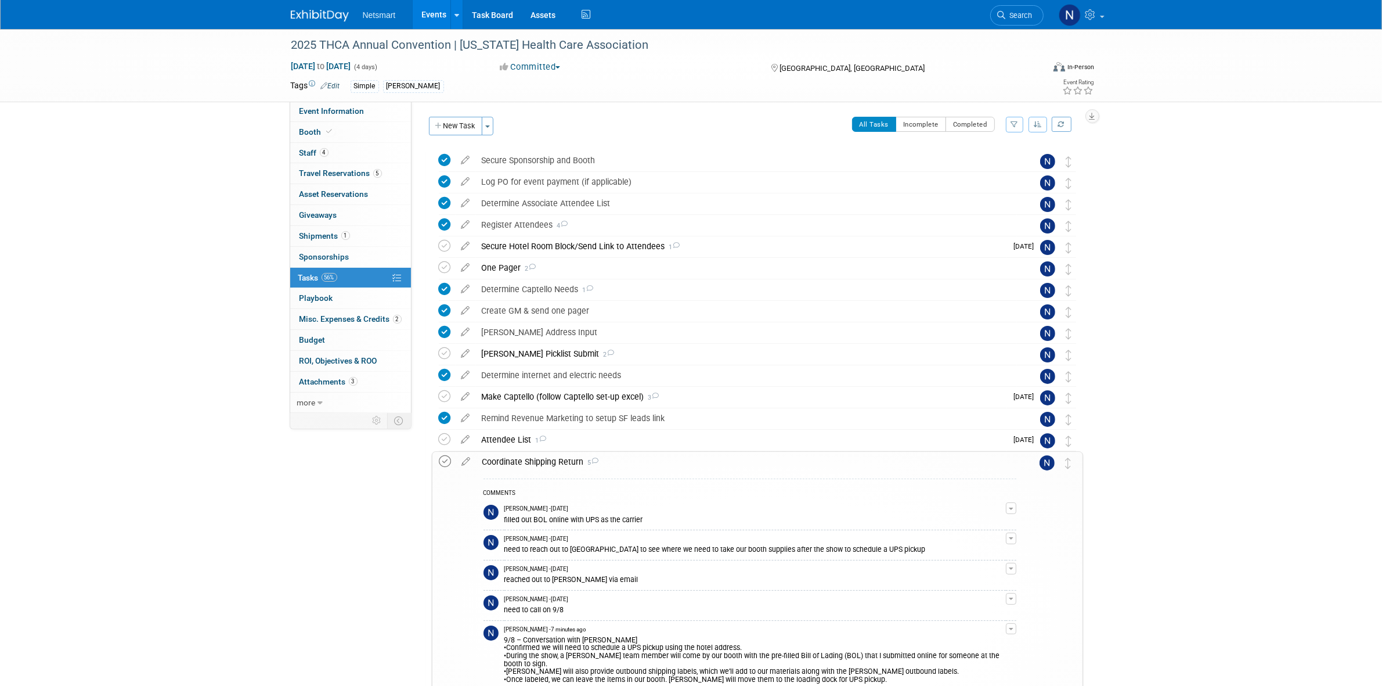
click at [445, 464] on icon at bounding box center [445, 461] width 12 height 12
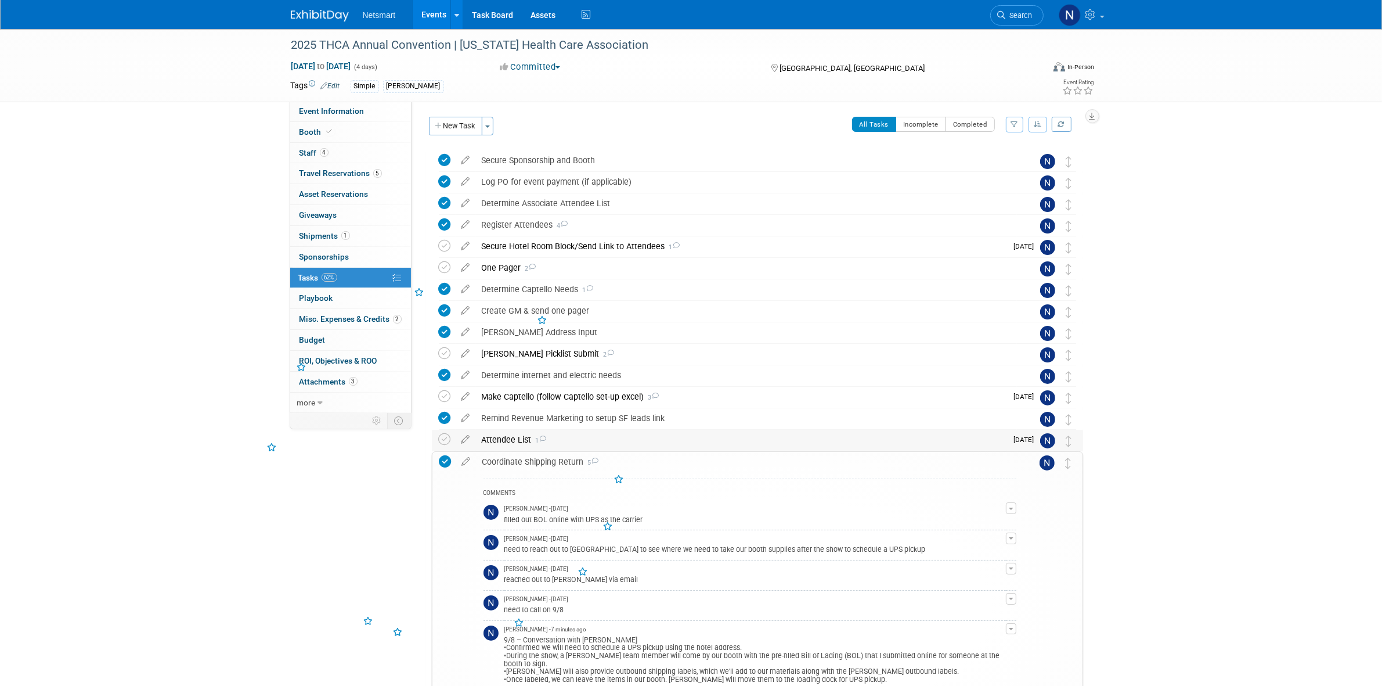
click at [508, 439] on div "Attendee List 1" at bounding box center [741, 440] width 531 height 20
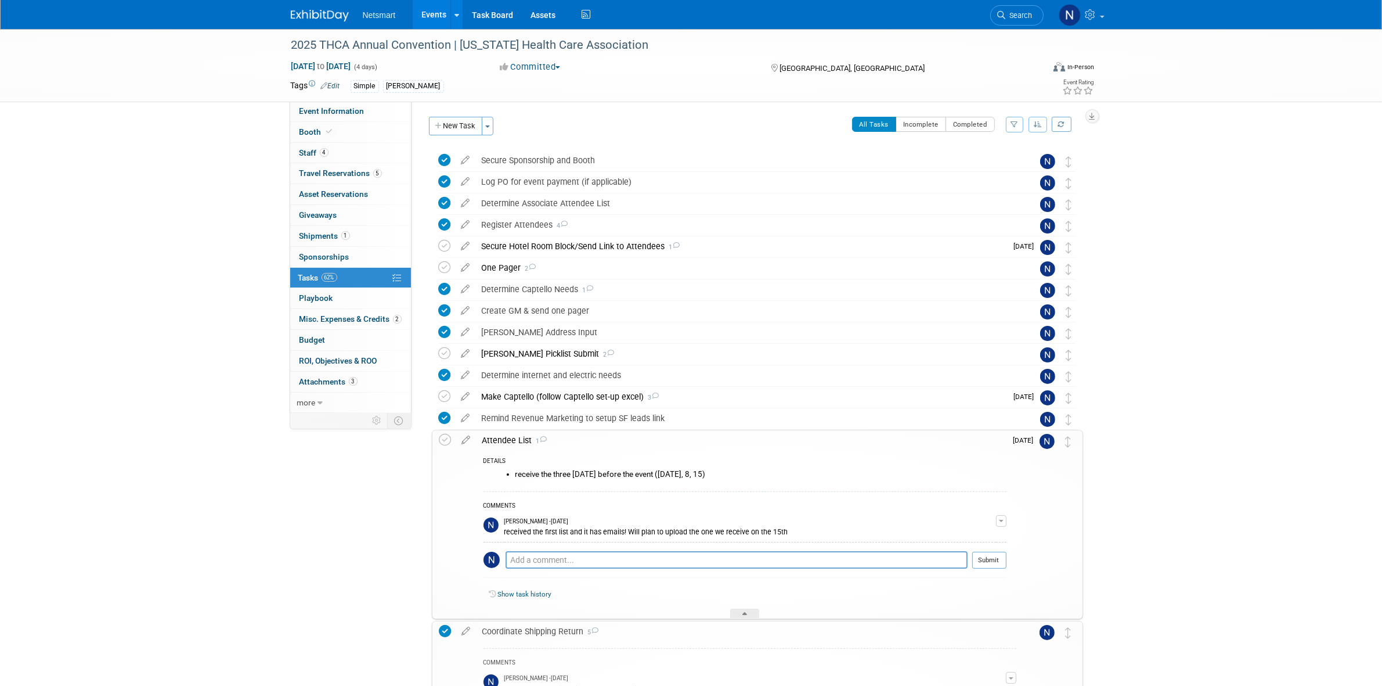
click at [508, 434] on div "Attendee List 1" at bounding box center [742, 440] width 530 height 20
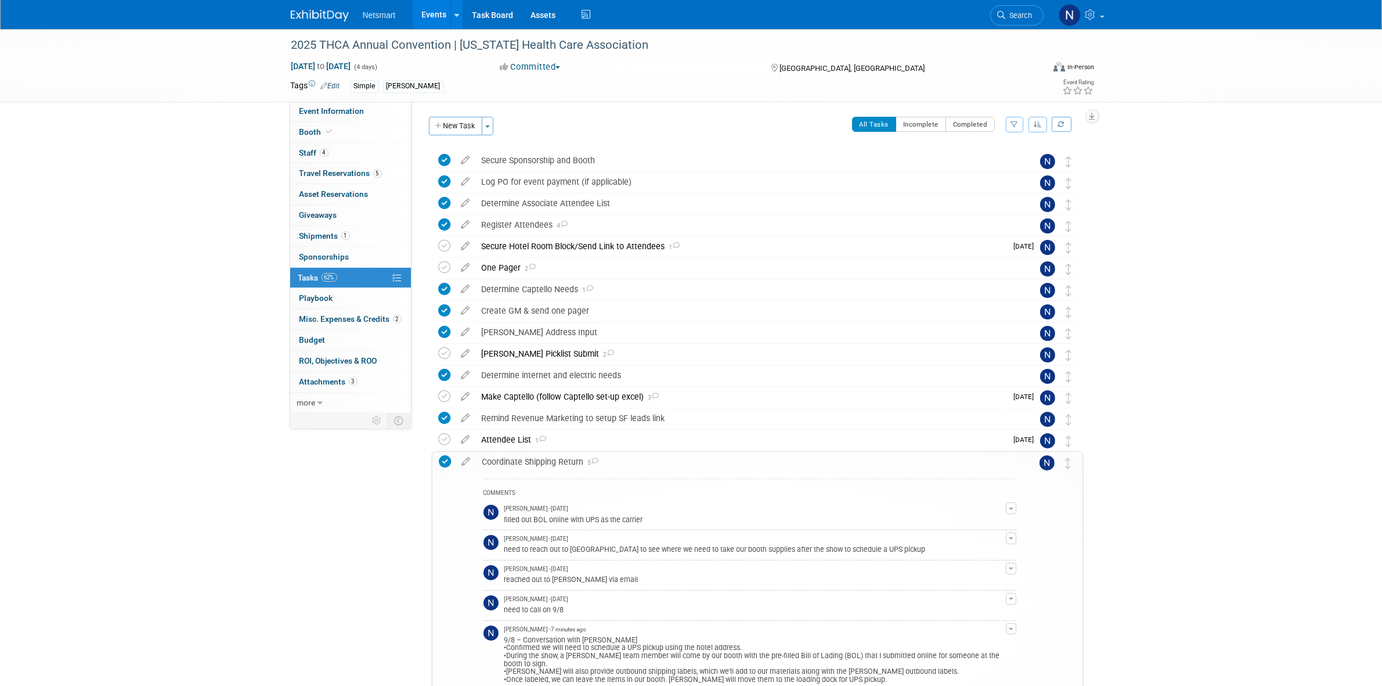
click at [498, 462] on div "Coordinate Shipping Return 5" at bounding box center [747, 462] width 540 height 20
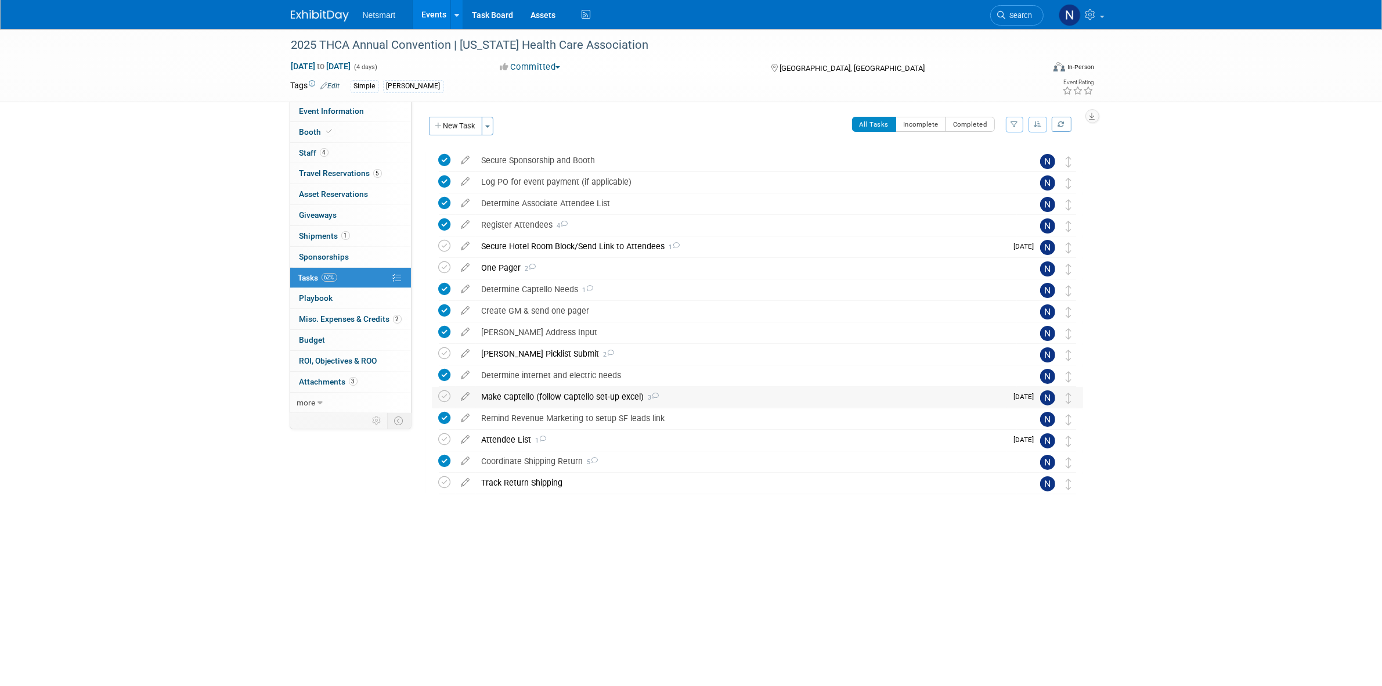
click at [509, 396] on div "Make Captello (follow Captello set-up excel) 3" at bounding box center [741, 397] width 531 height 20
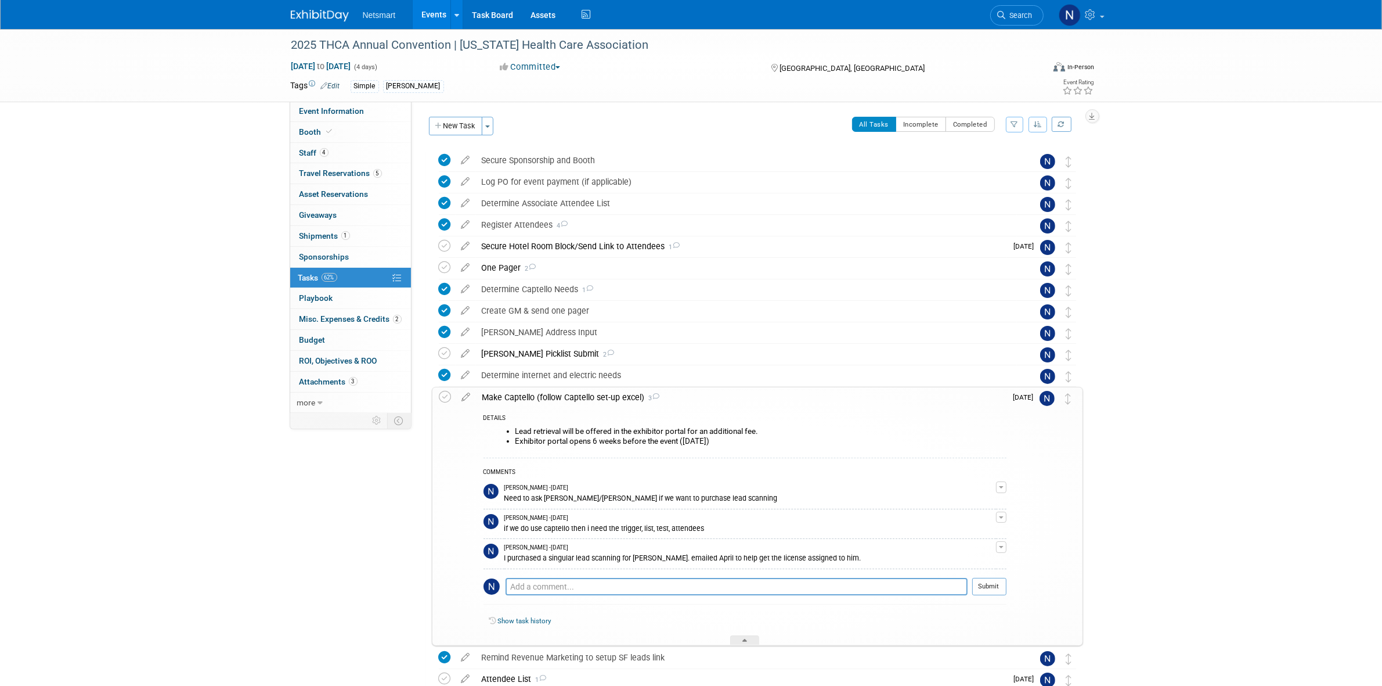
click at [509, 396] on div "Make Captello (follow Captello set-up excel) 3" at bounding box center [742, 397] width 530 height 20
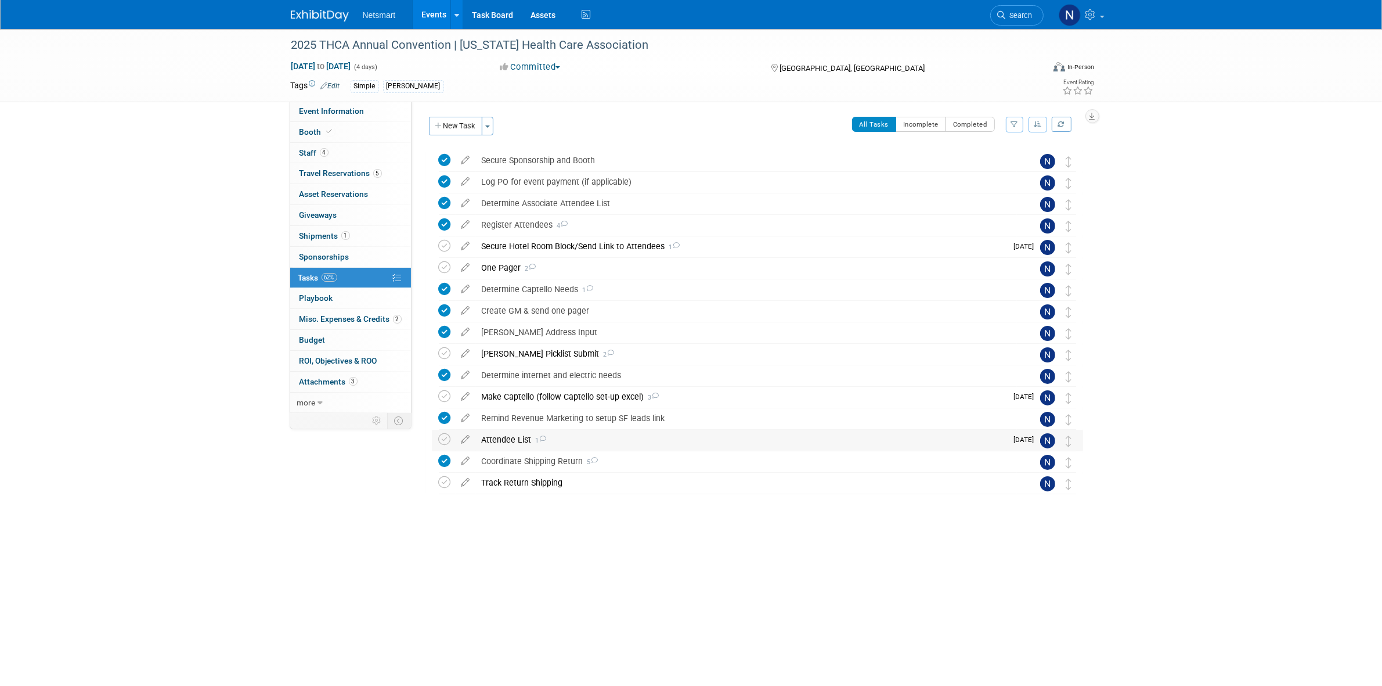
click at [506, 442] on div "Attendee List 1" at bounding box center [741, 440] width 531 height 20
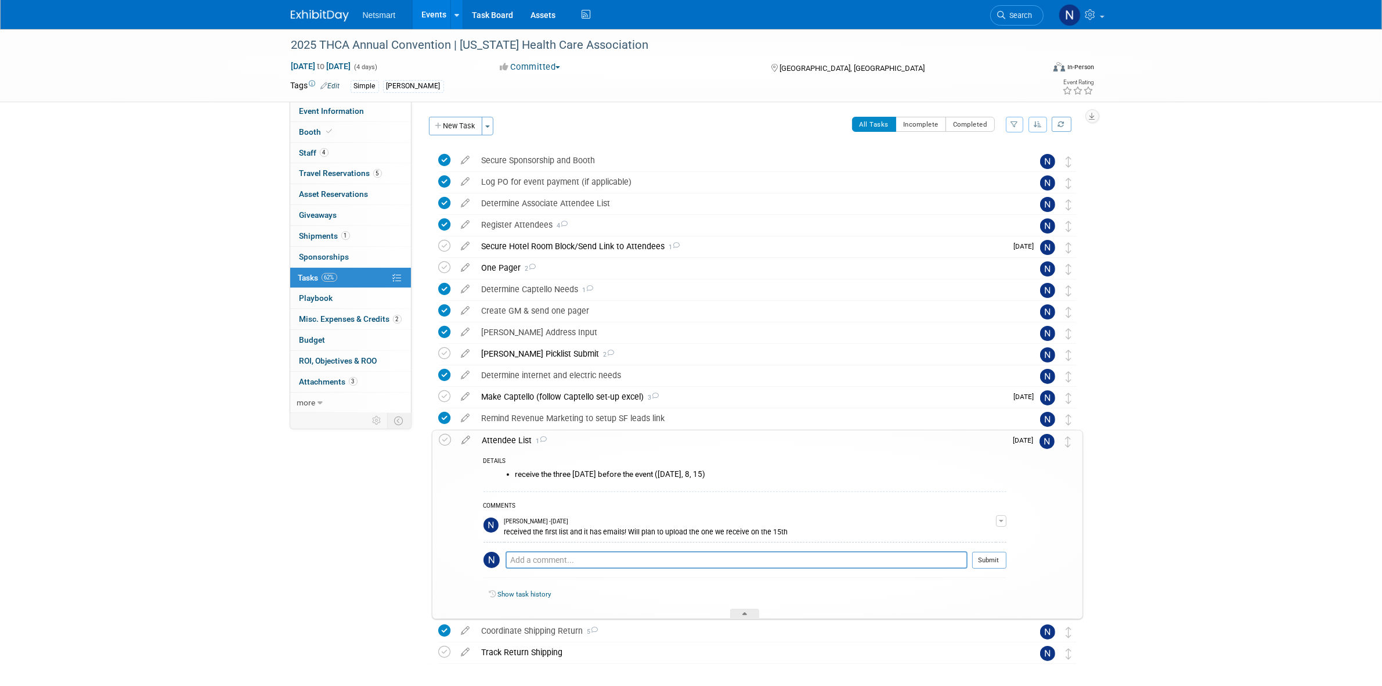
click at [506, 442] on div "Attendee List 1" at bounding box center [742, 440] width 530 height 20
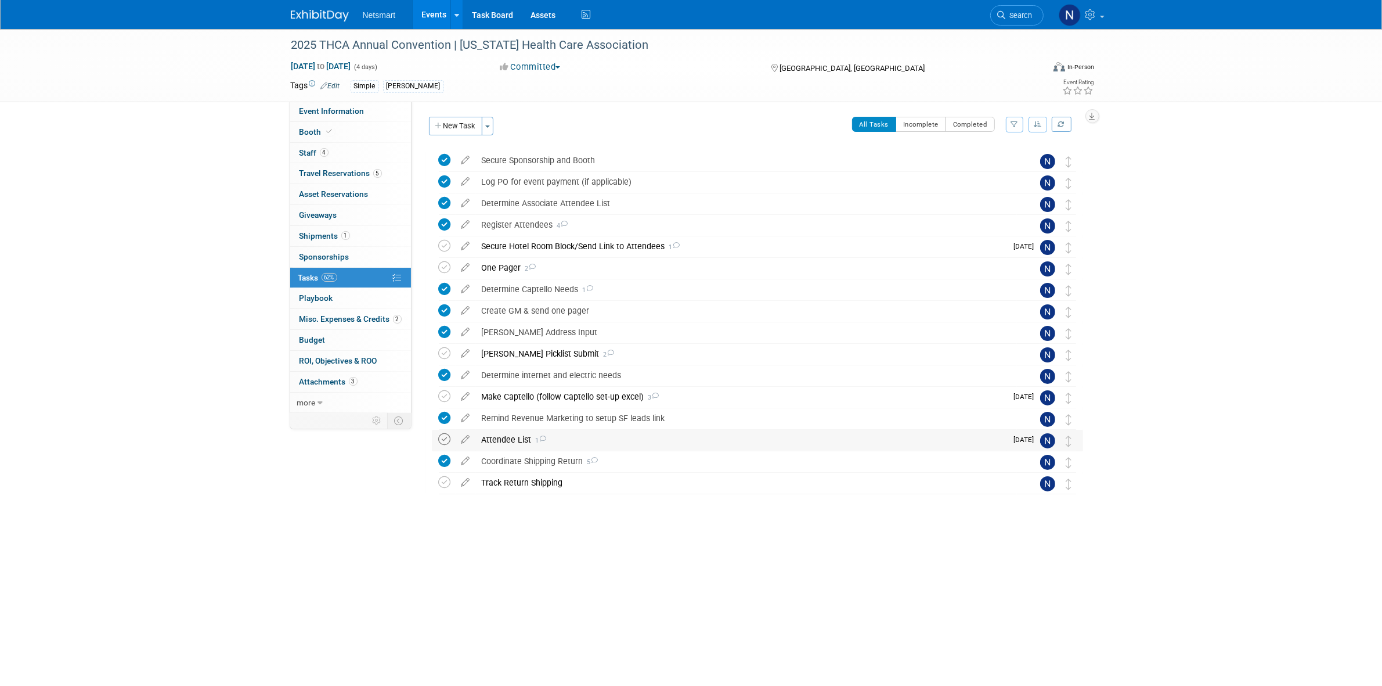
click at [447, 441] on icon at bounding box center [445, 439] width 12 height 12
click at [539, 515] on div at bounding box center [754, 505] width 657 height 23
click at [503, 267] on div "One Pager 2" at bounding box center [746, 268] width 541 height 20
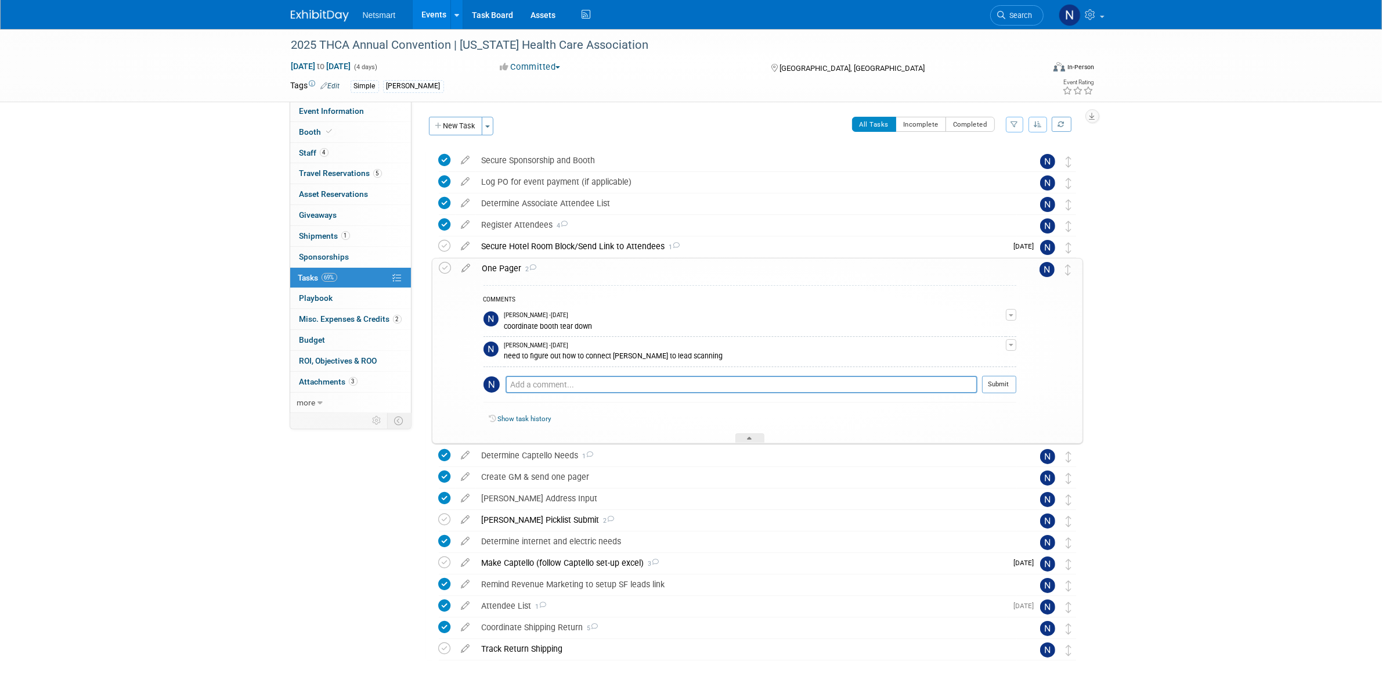
click at [503, 267] on div "One Pager 2" at bounding box center [747, 268] width 540 height 20
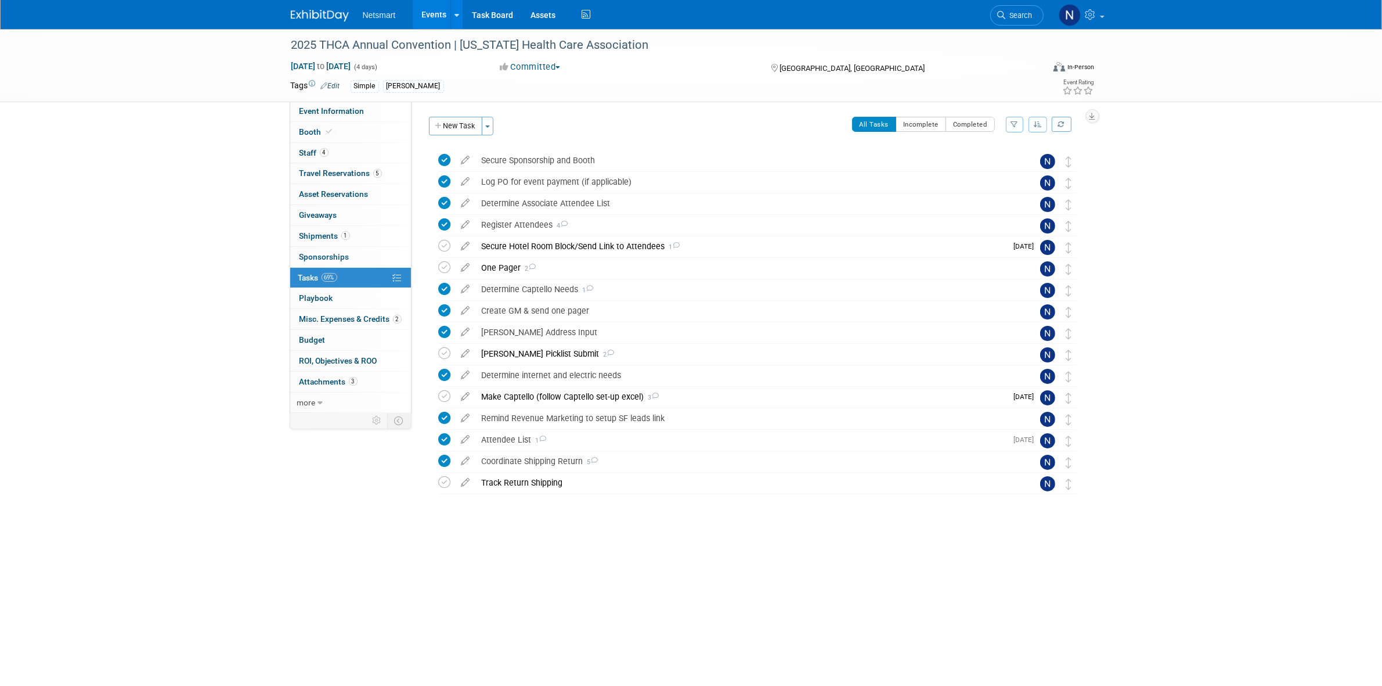
click at [632, 553] on div "2025 THCA Annual Convention | Texas Health Care Association Sep 21, 2025 to Sep…" at bounding box center [691, 304] width 1382 height 550
click at [1013, 18] on span "Search" at bounding box center [1019, 15] width 27 height 9
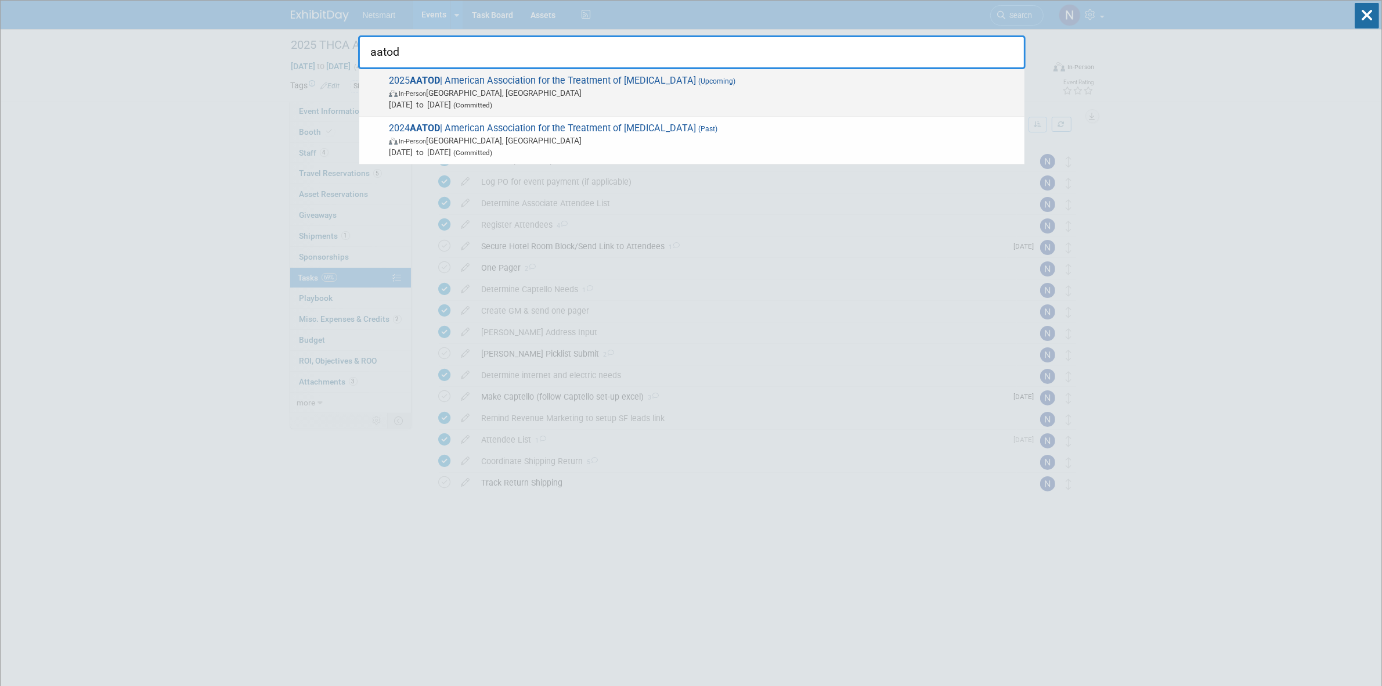
type input "aatod"
click at [528, 88] on span "In-Person Philadelphia, PA" at bounding box center [704, 93] width 630 height 12
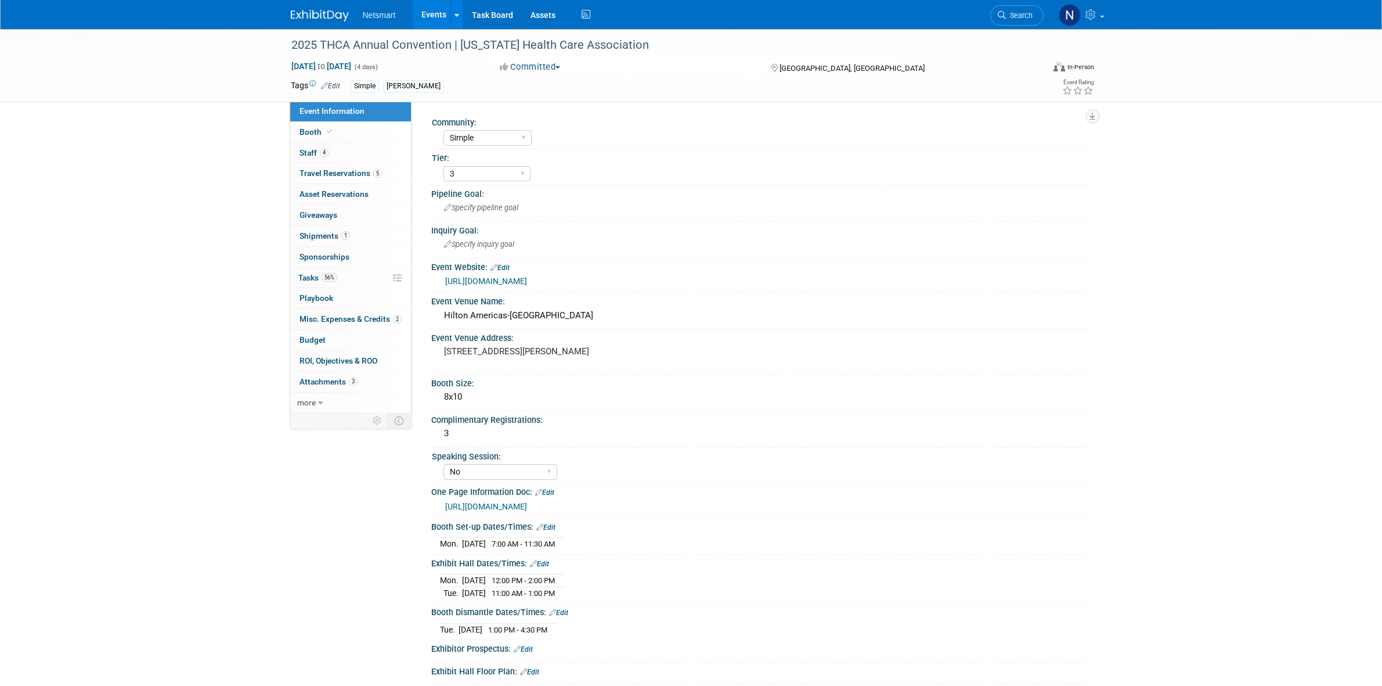
select select "Simple"
select select "3"
select select "No"
click at [1019, 16] on span "Search" at bounding box center [1019, 15] width 27 height 9
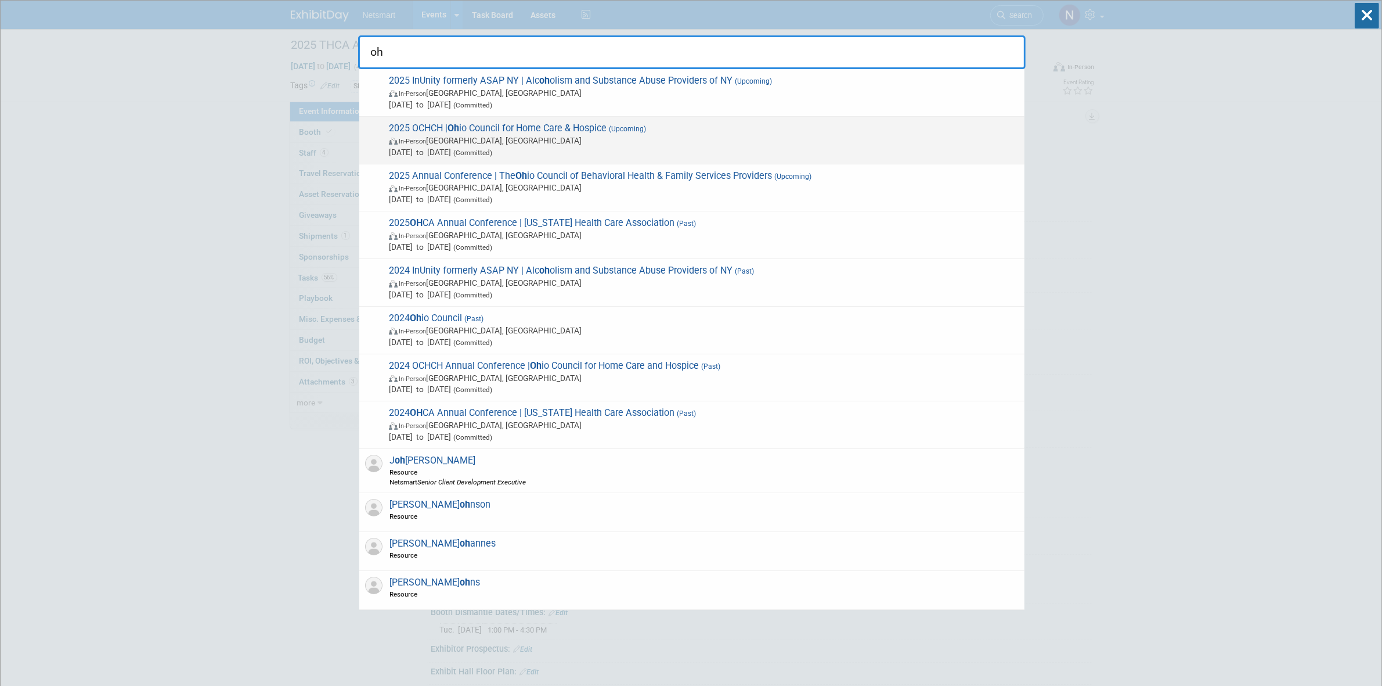
type input "oh"
click at [483, 144] on span "In-Person [GEOGRAPHIC_DATA], [GEOGRAPHIC_DATA]" at bounding box center [704, 141] width 630 height 12
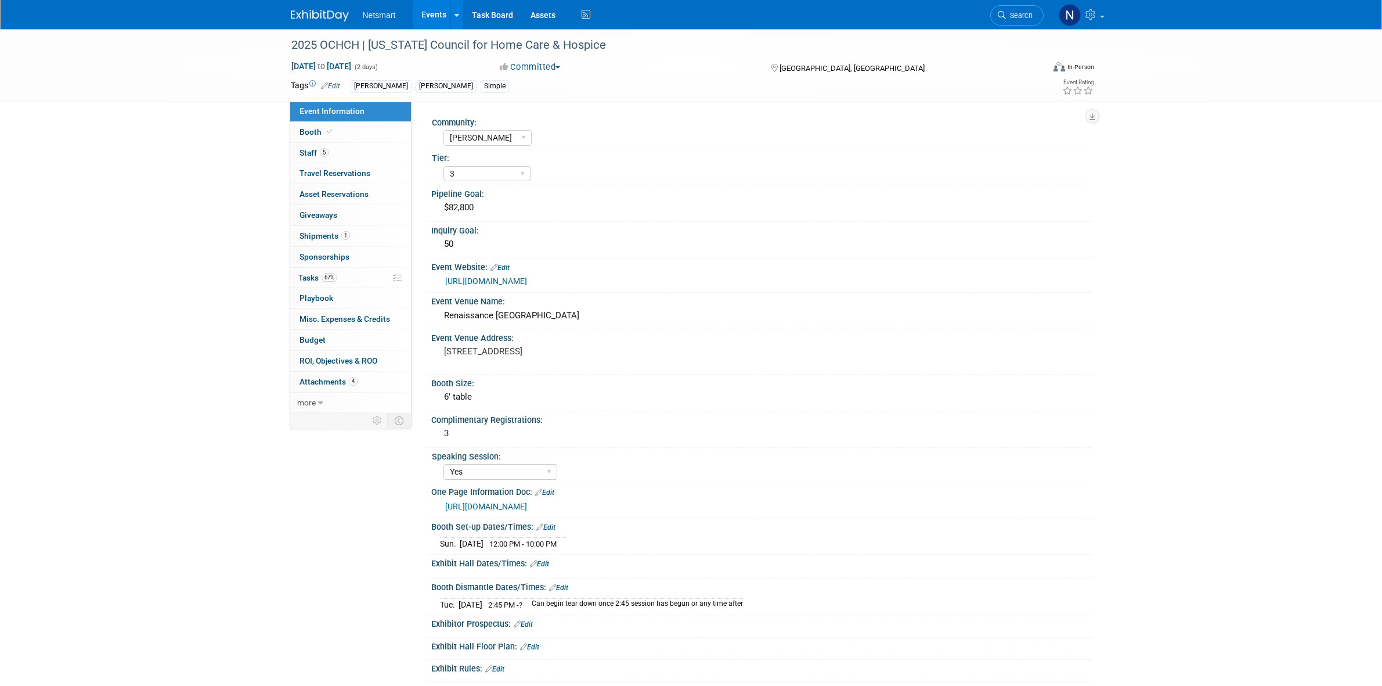
select select "[PERSON_NAME]"
select select "3"
select select "Yes"
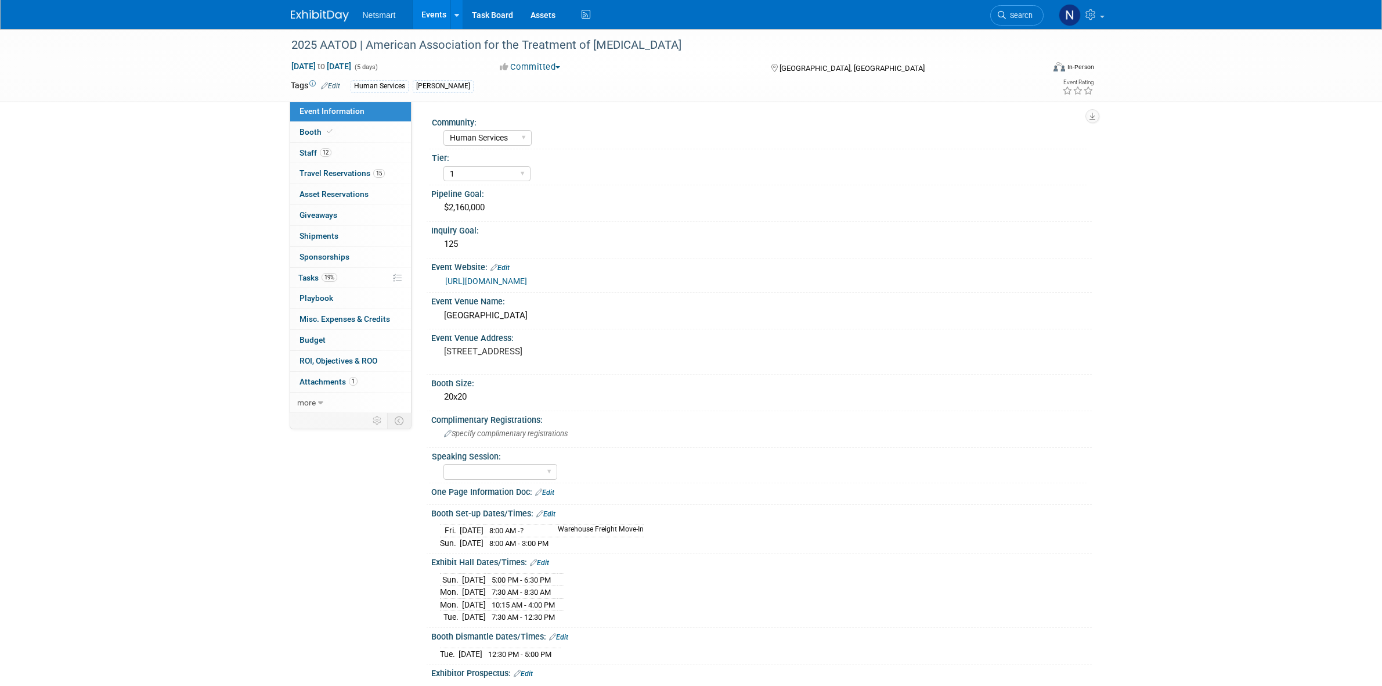
select select "Human Services"
select select "1"
click at [120, 233] on div "2025 AATOD | American Association for the Treatment of [MEDICAL_DATA] [DATE] to…" at bounding box center [691, 408] width 1382 height 758
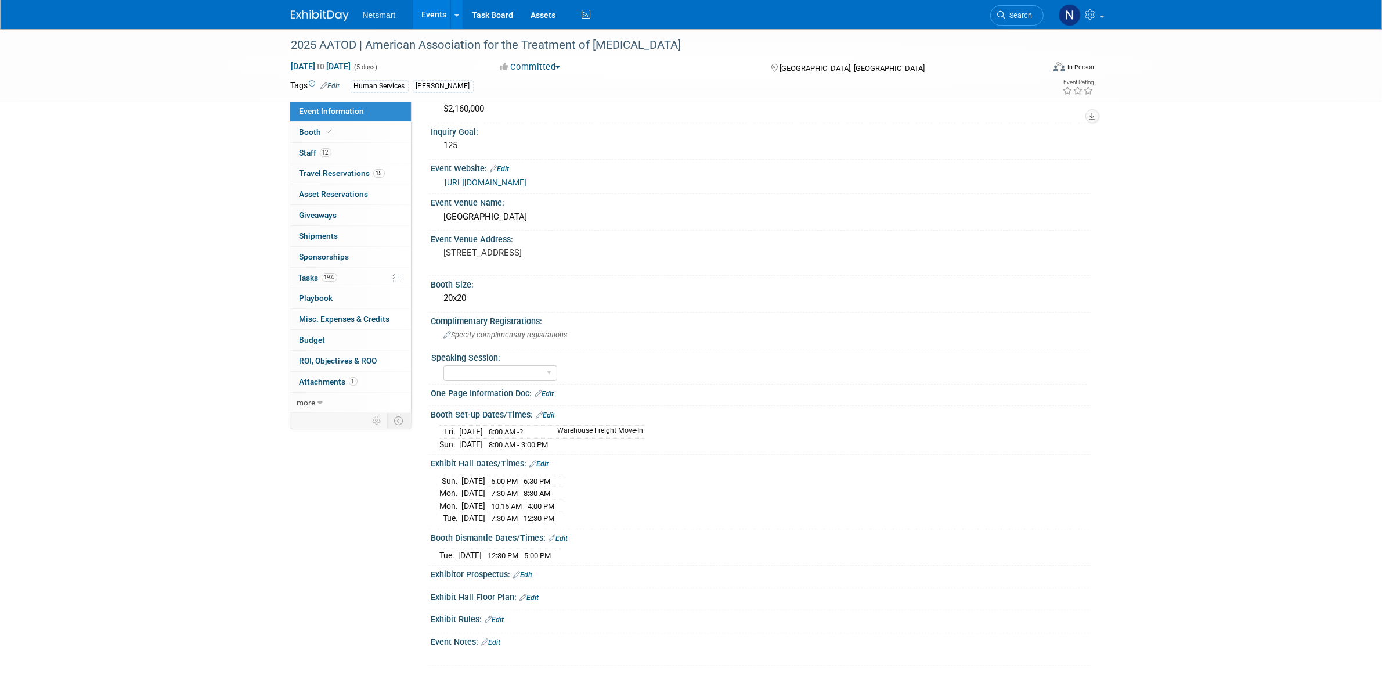
scroll to position [73, 0]
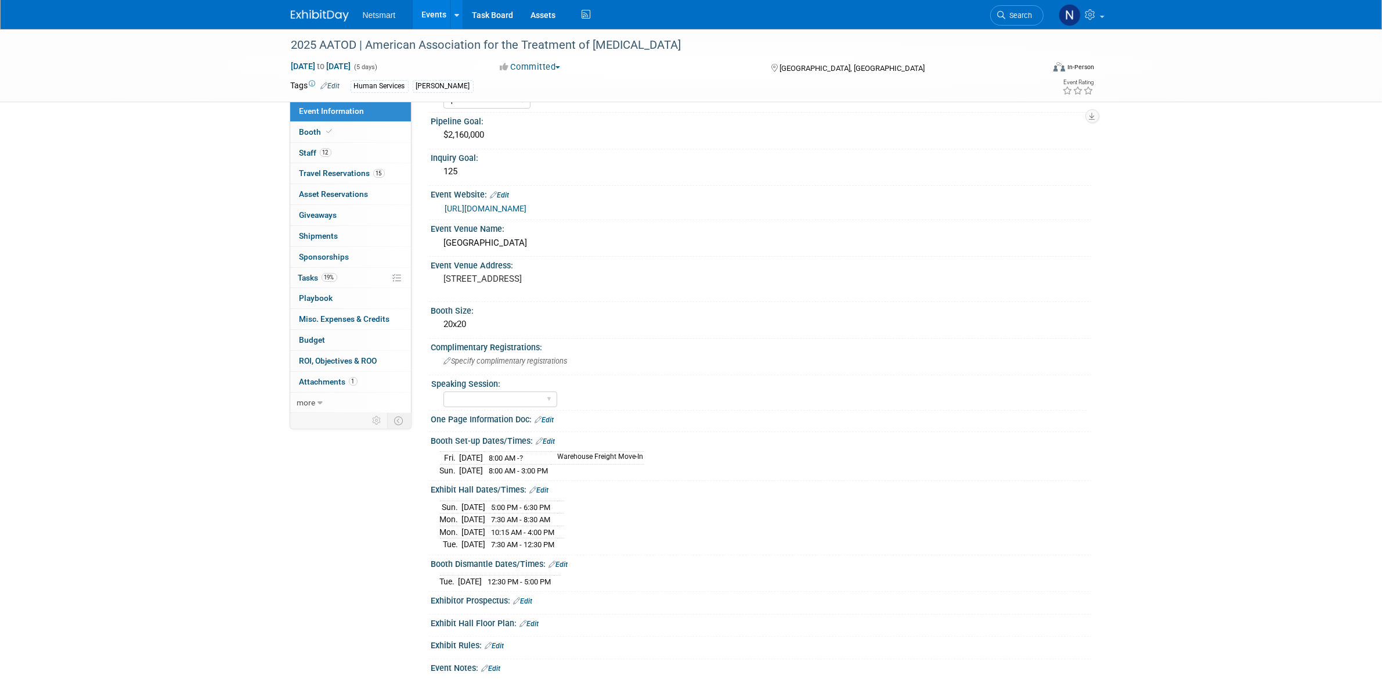
click at [496, 209] on link "[URL][DOMAIN_NAME]" at bounding box center [486, 208] width 82 height 9
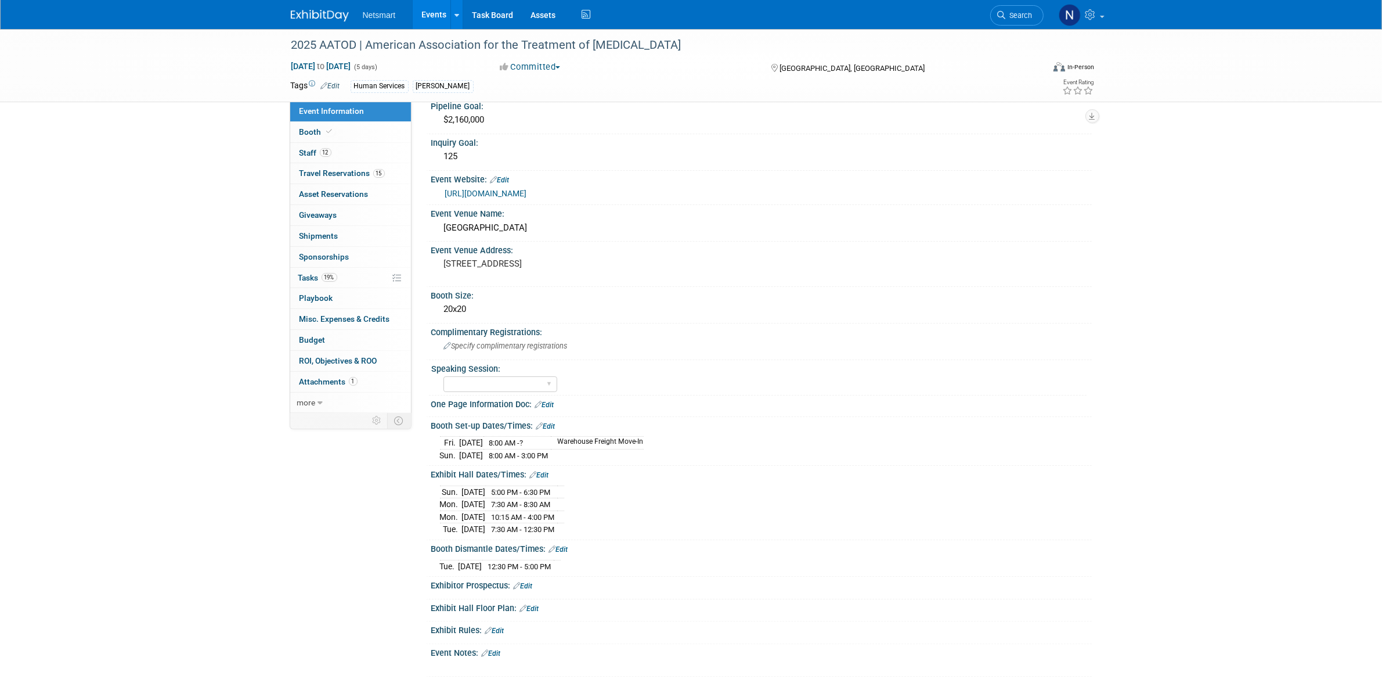
scroll to position [0, 0]
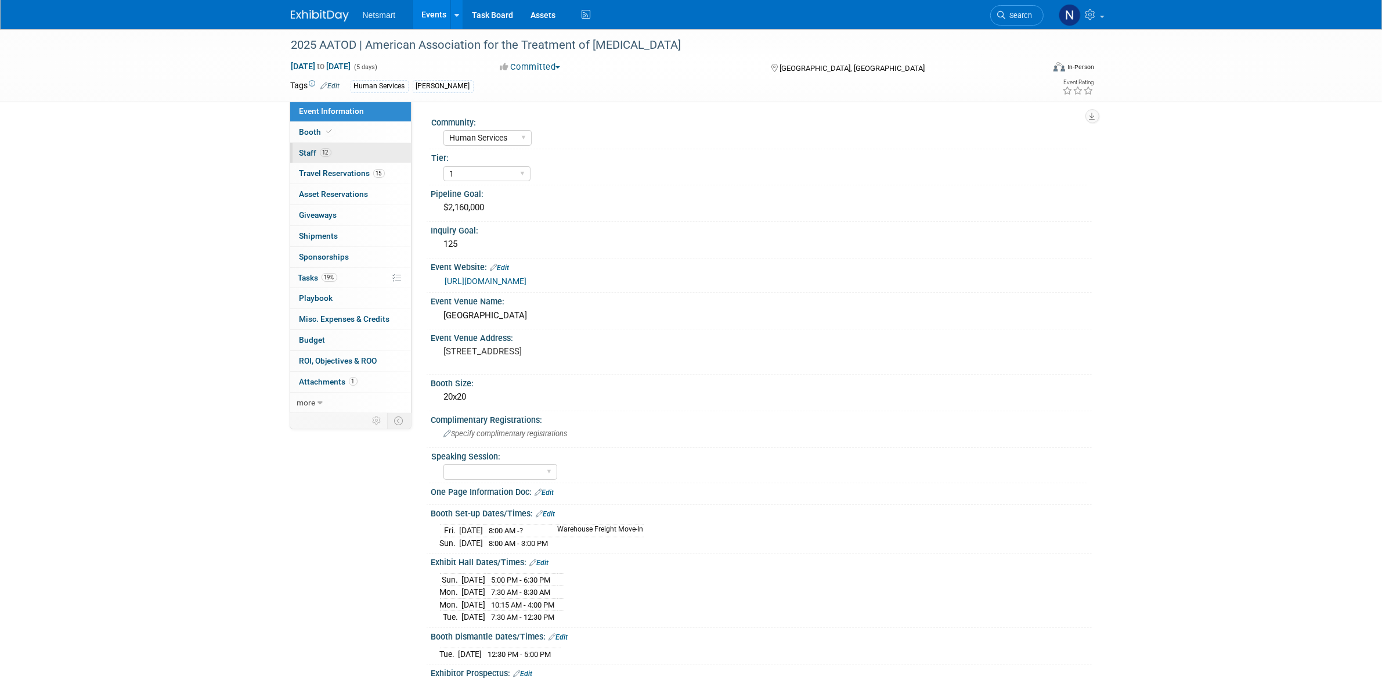
click at [369, 158] on link "12 Staff 12" at bounding box center [350, 153] width 121 height 20
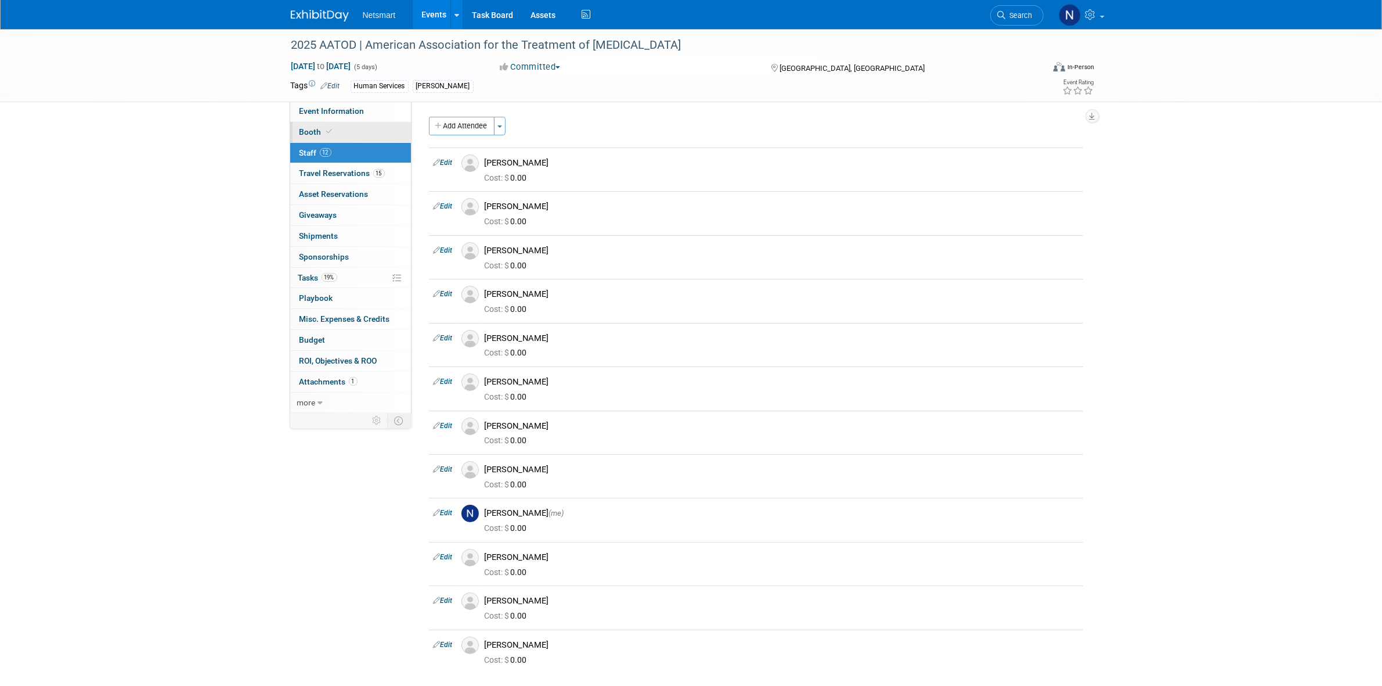
click at [353, 138] on link "Booth" at bounding box center [350, 132] width 121 height 20
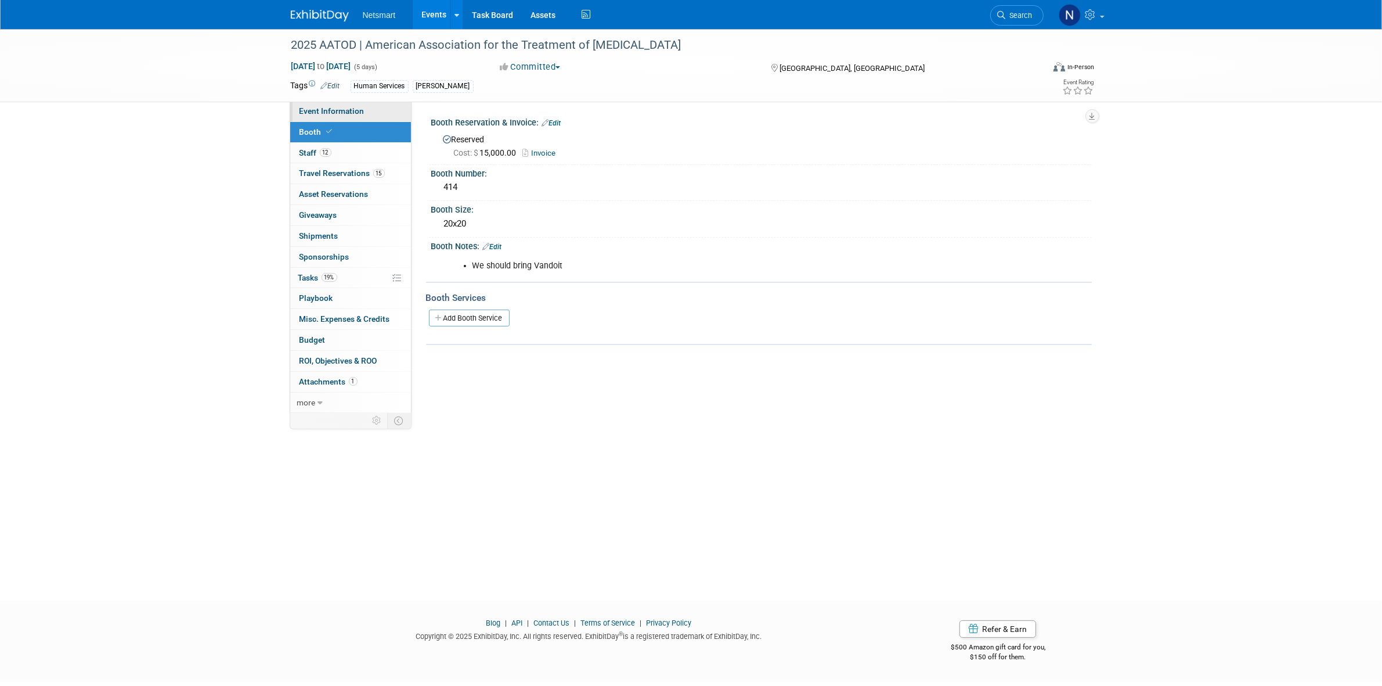
click at [345, 116] on link "Event Information" at bounding box center [350, 111] width 121 height 20
select select "Human Services"
select select "1"
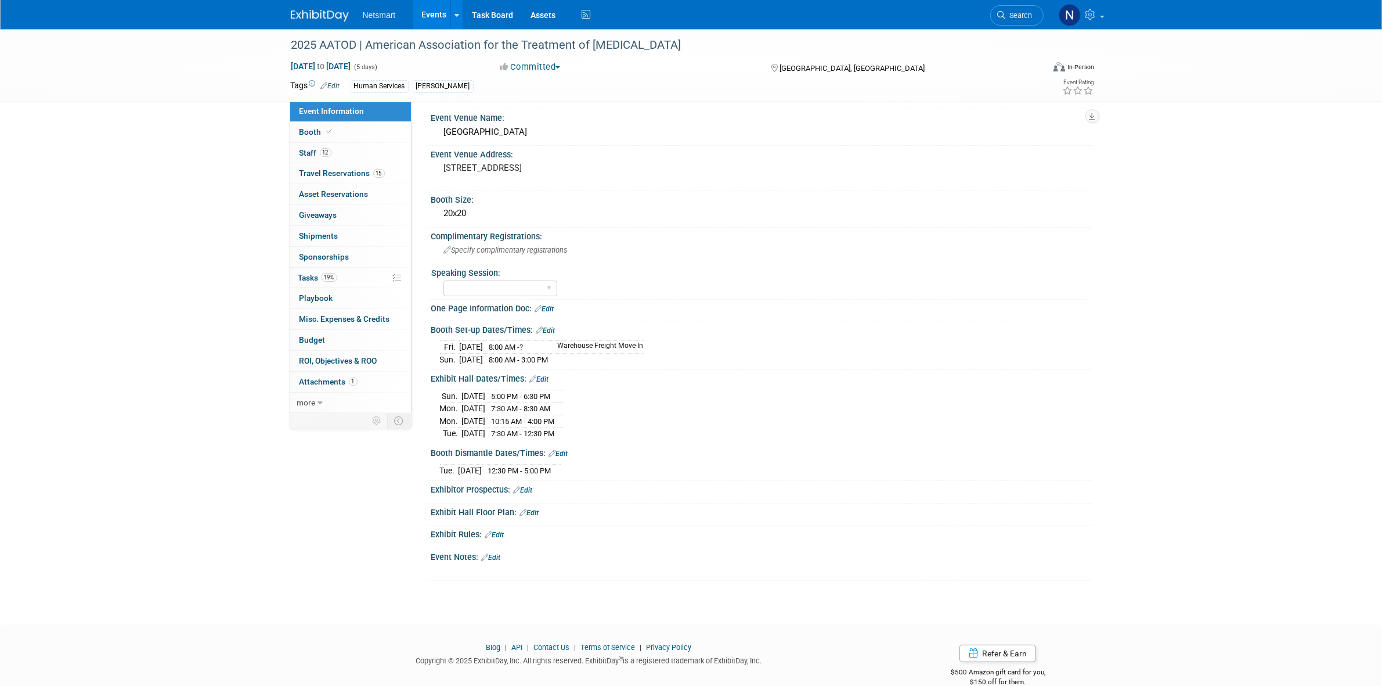
scroll to position [204, 0]
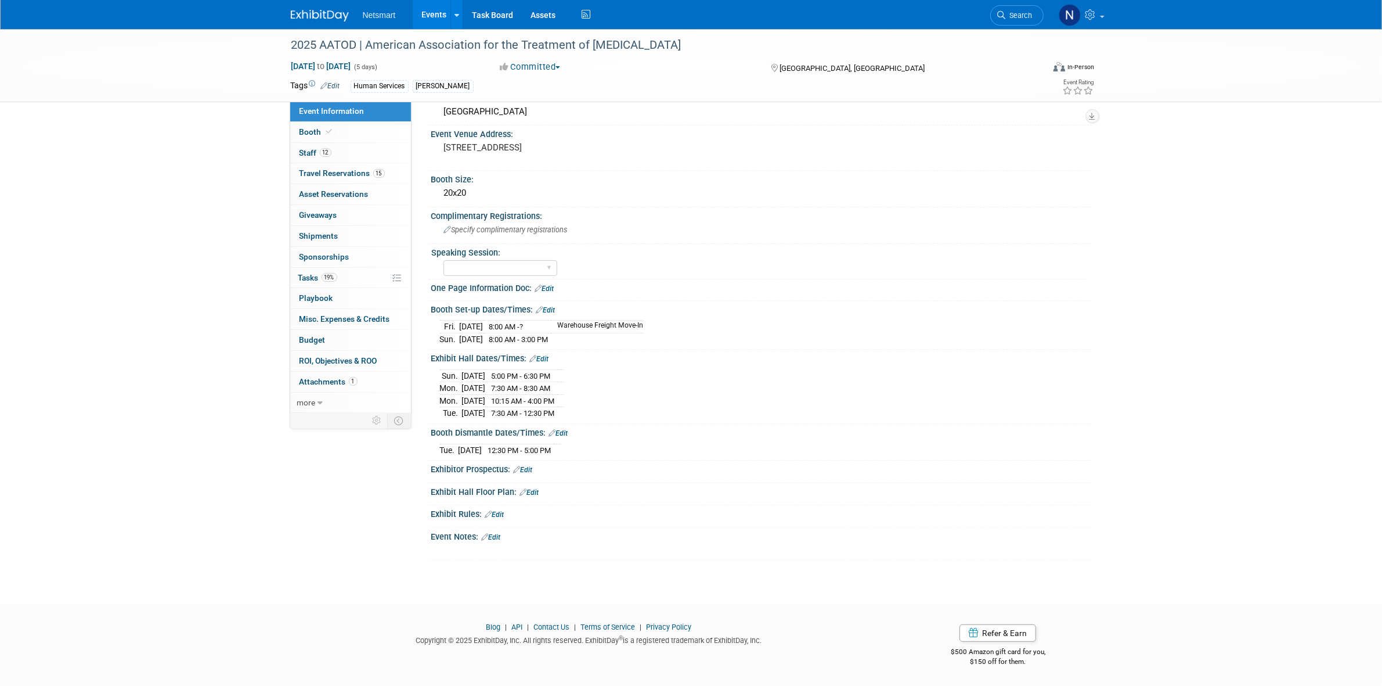
click at [529, 469] on link "Edit" at bounding box center [523, 470] width 19 height 8
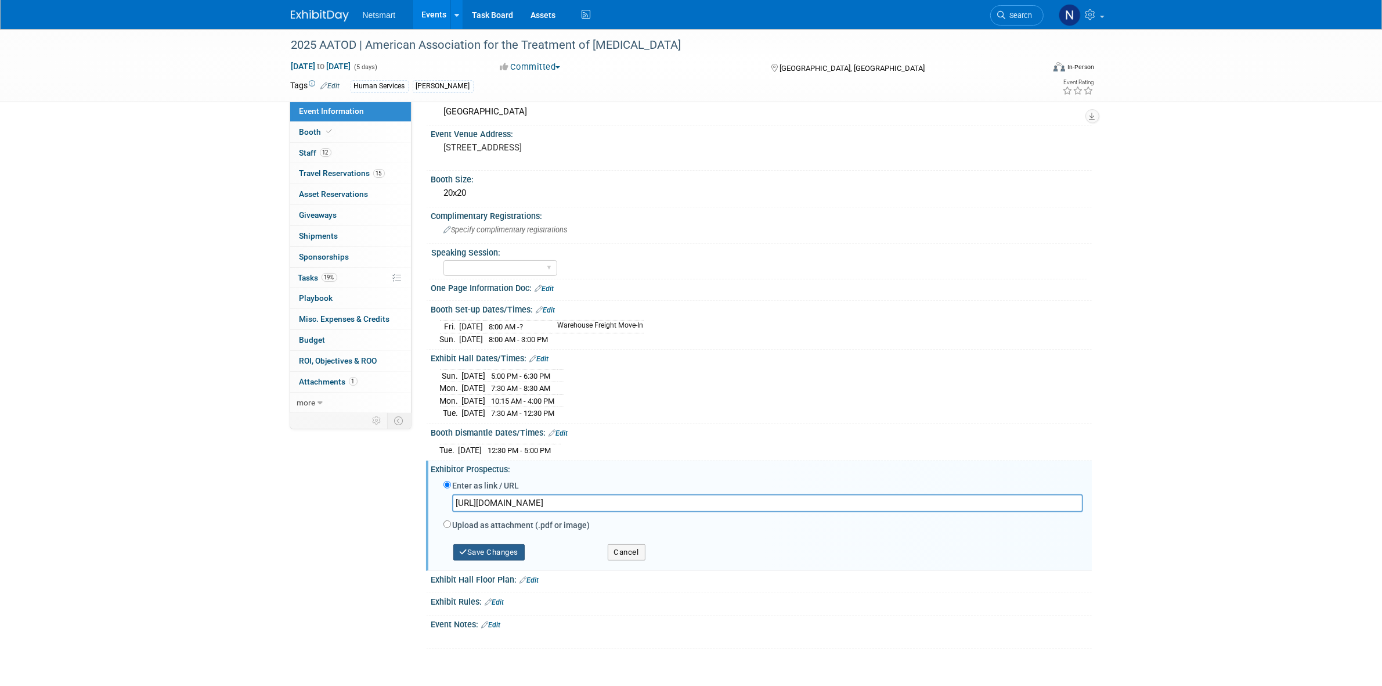
type input "[URL][DOMAIN_NAME]"
click at [486, 547] on button "Save Changes" at bounding box center [489, 552] width 72 height 16
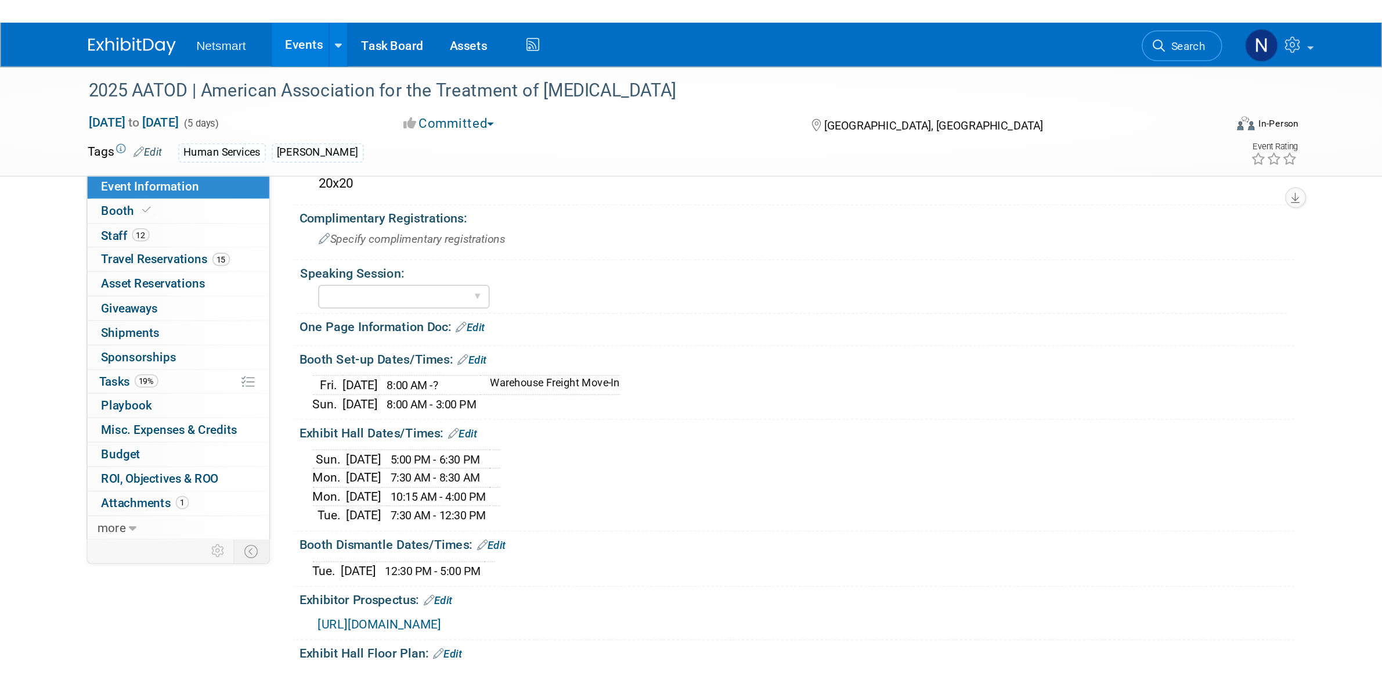
scroll to position [217, 0]
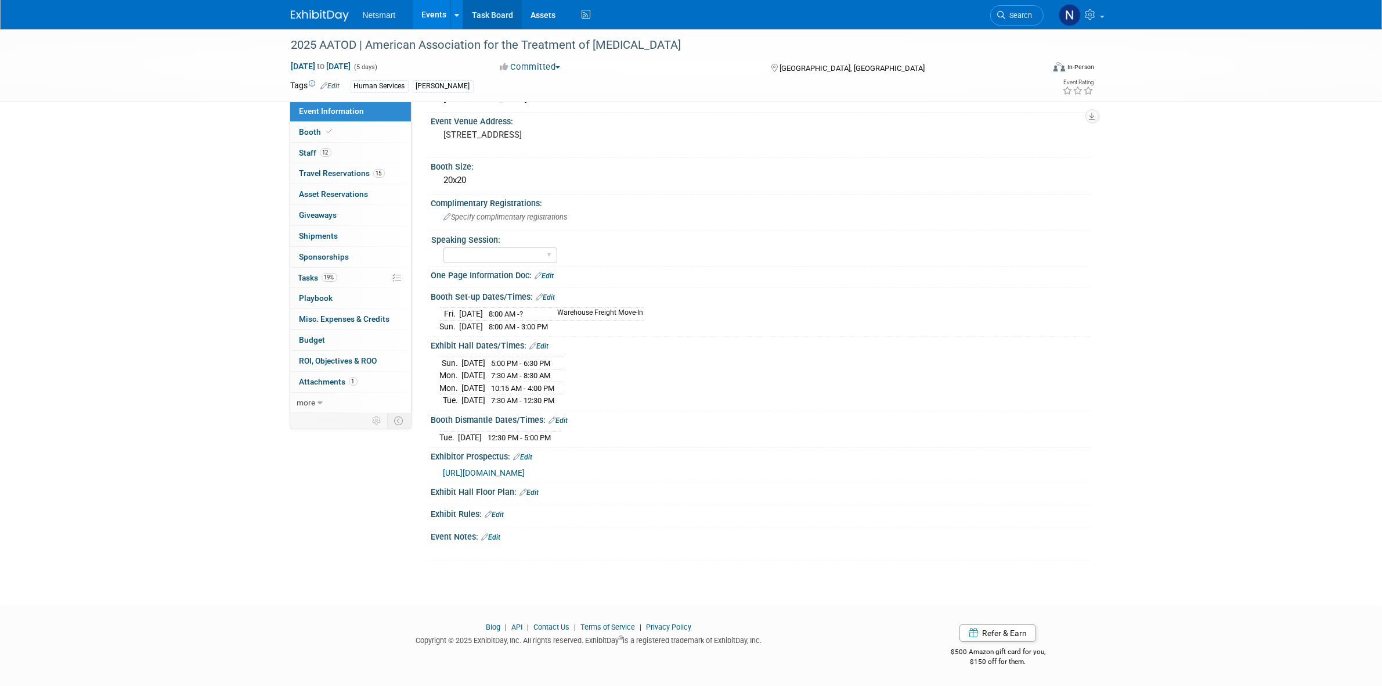
click at [486, 17] on link "Task Board" at bounding box center [492, 14] width 59 height 29
